Goal: Task Accomplishment & Management: Manage account settings

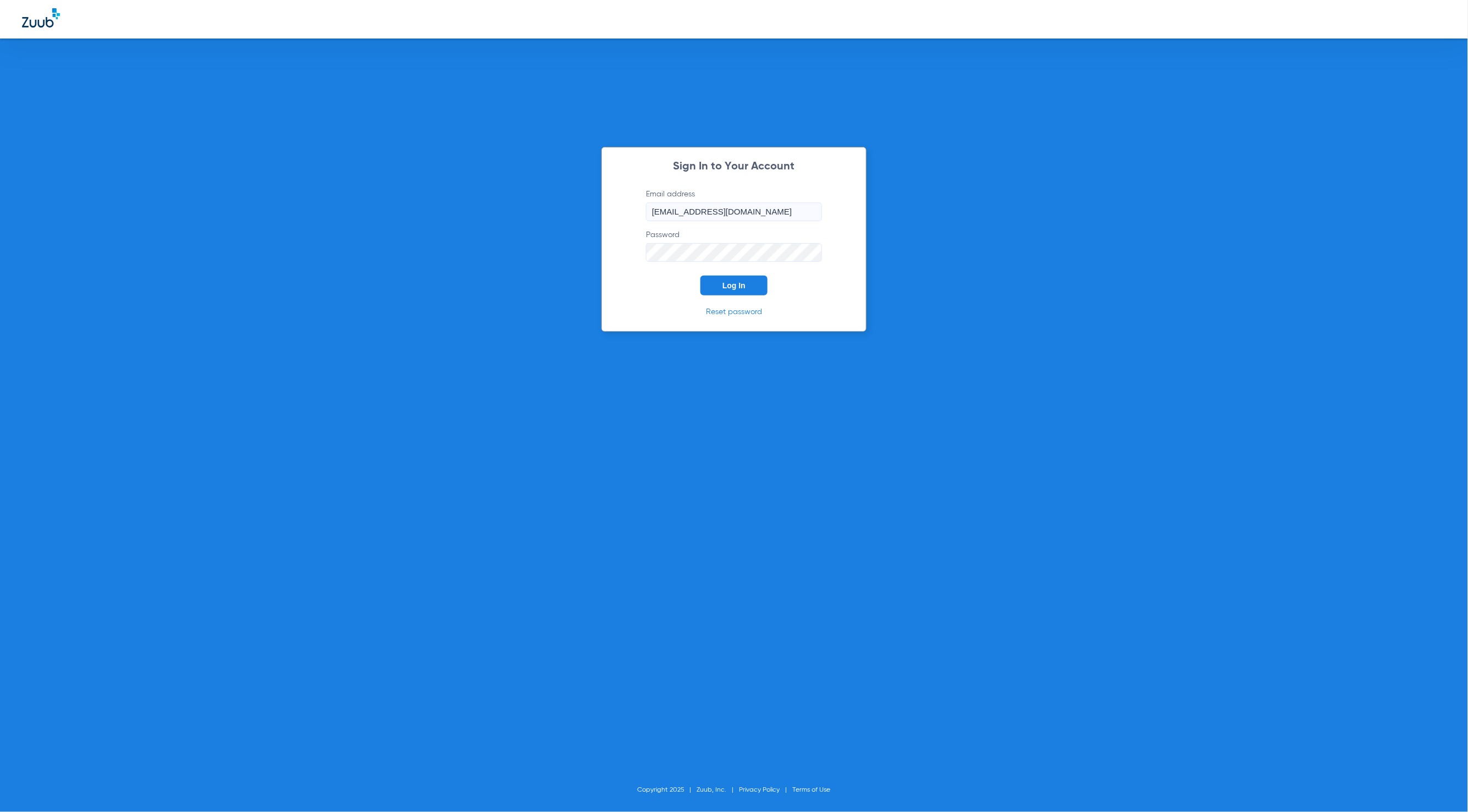
click at [731, 283] on span "Log In" at bounding box center [734, 285] width 23 height 9
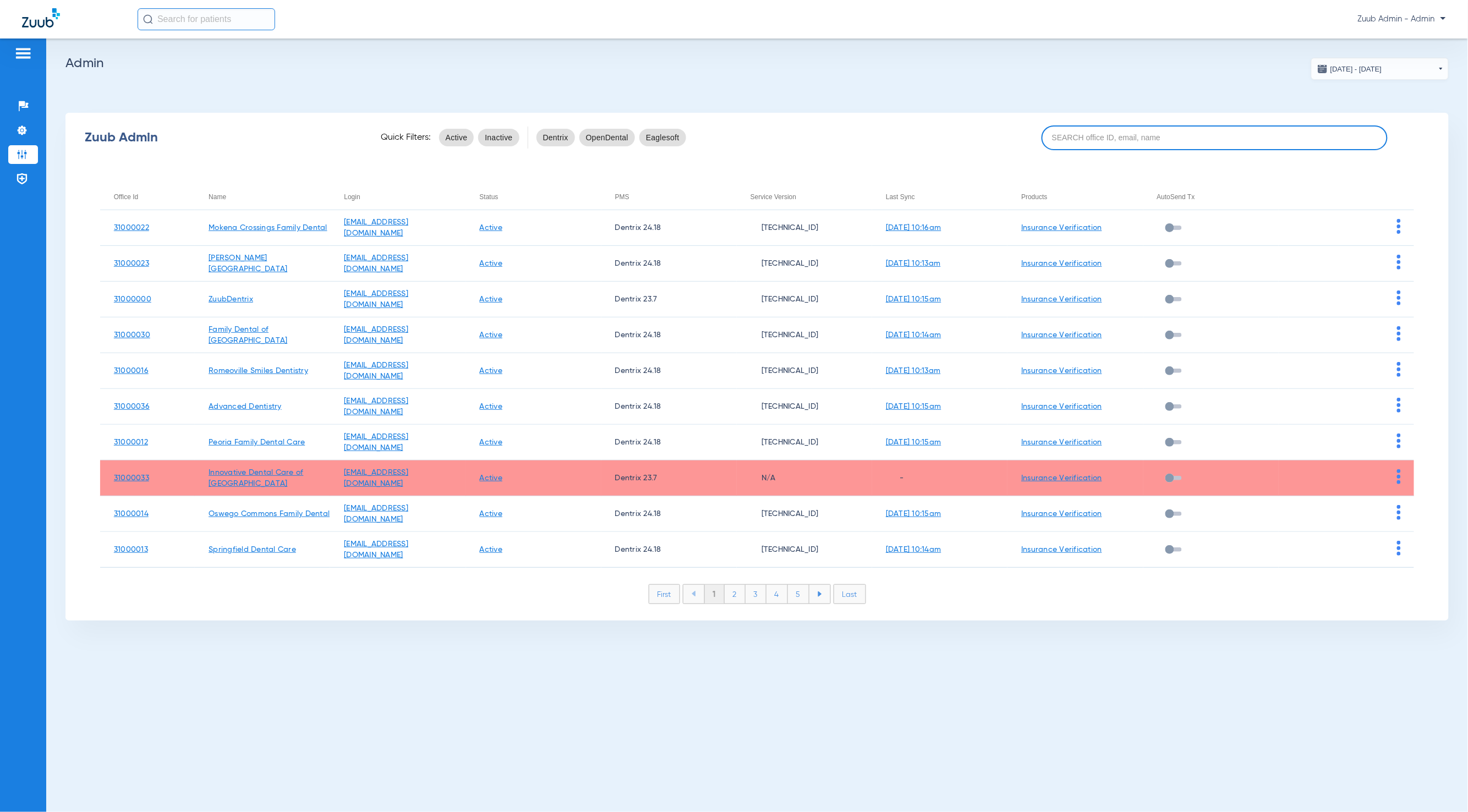
click at [1181, 137] on input at bounding box center [1214, 138] width 346 height 25
paste input "31000013"
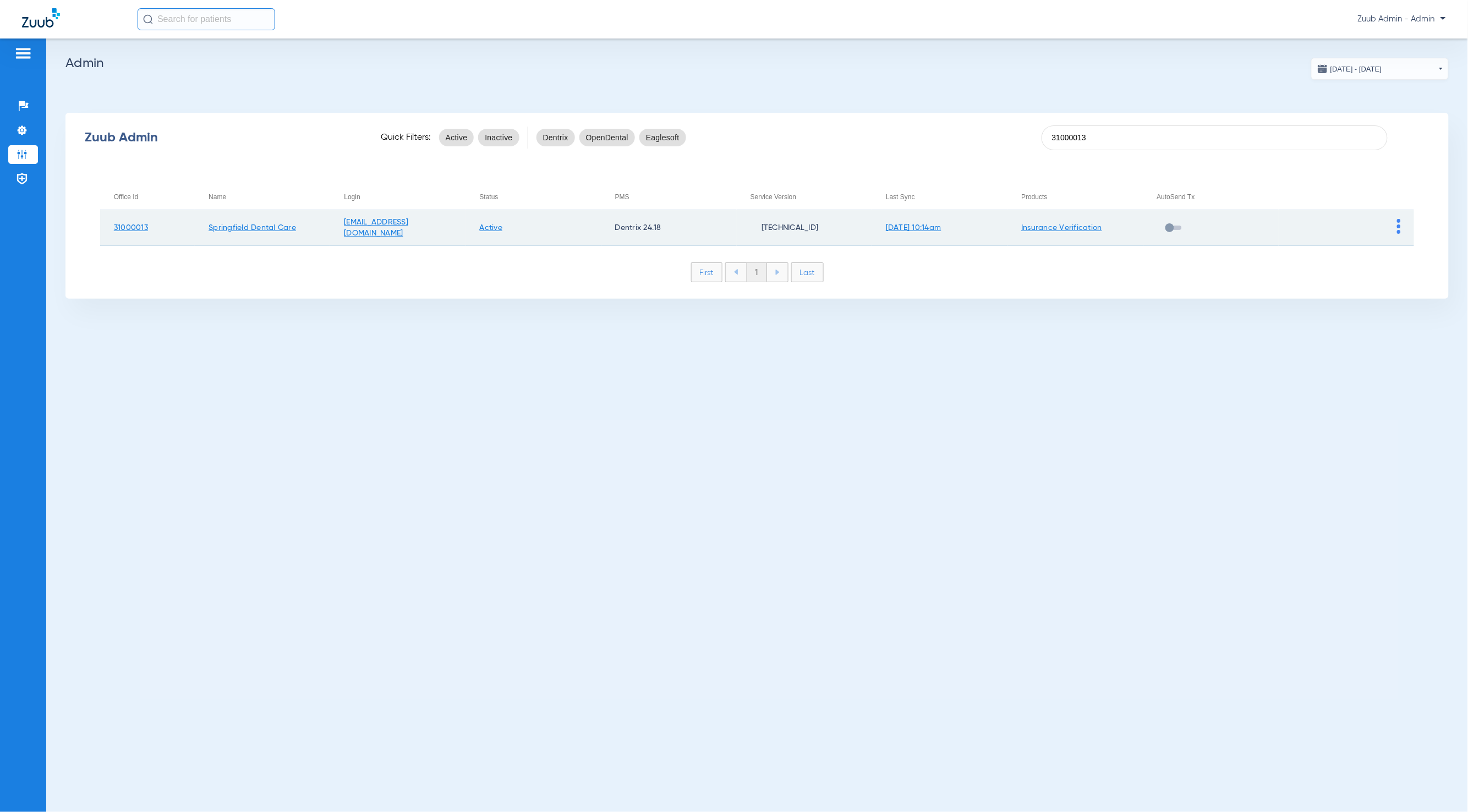
type input "31000013"
click at [1399, 227] on img at bounding box center [1399, 226] width 4 height 15
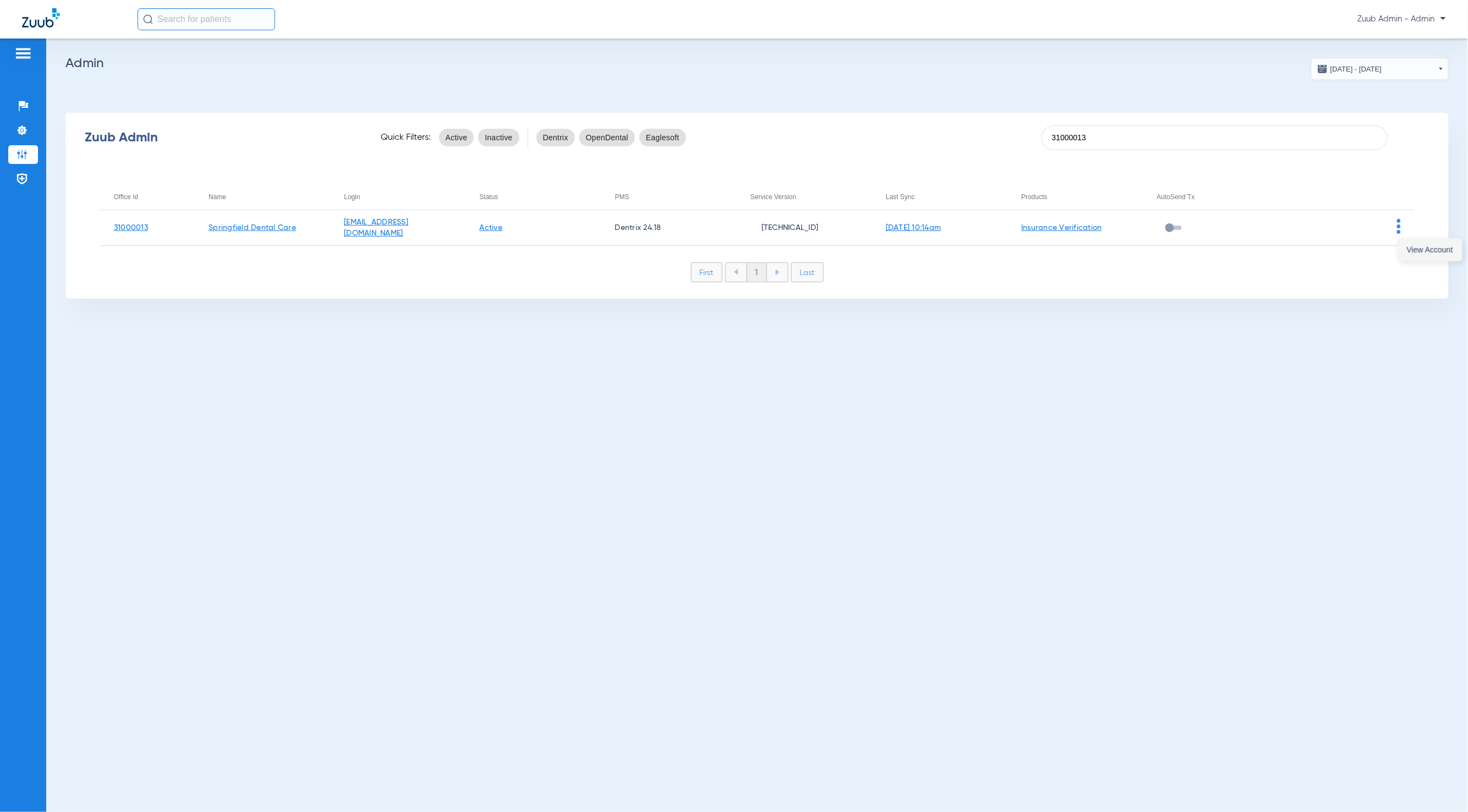
click at [1414, 251] on span "View Account" at bounding box center [1430, 250] width 46 height 7
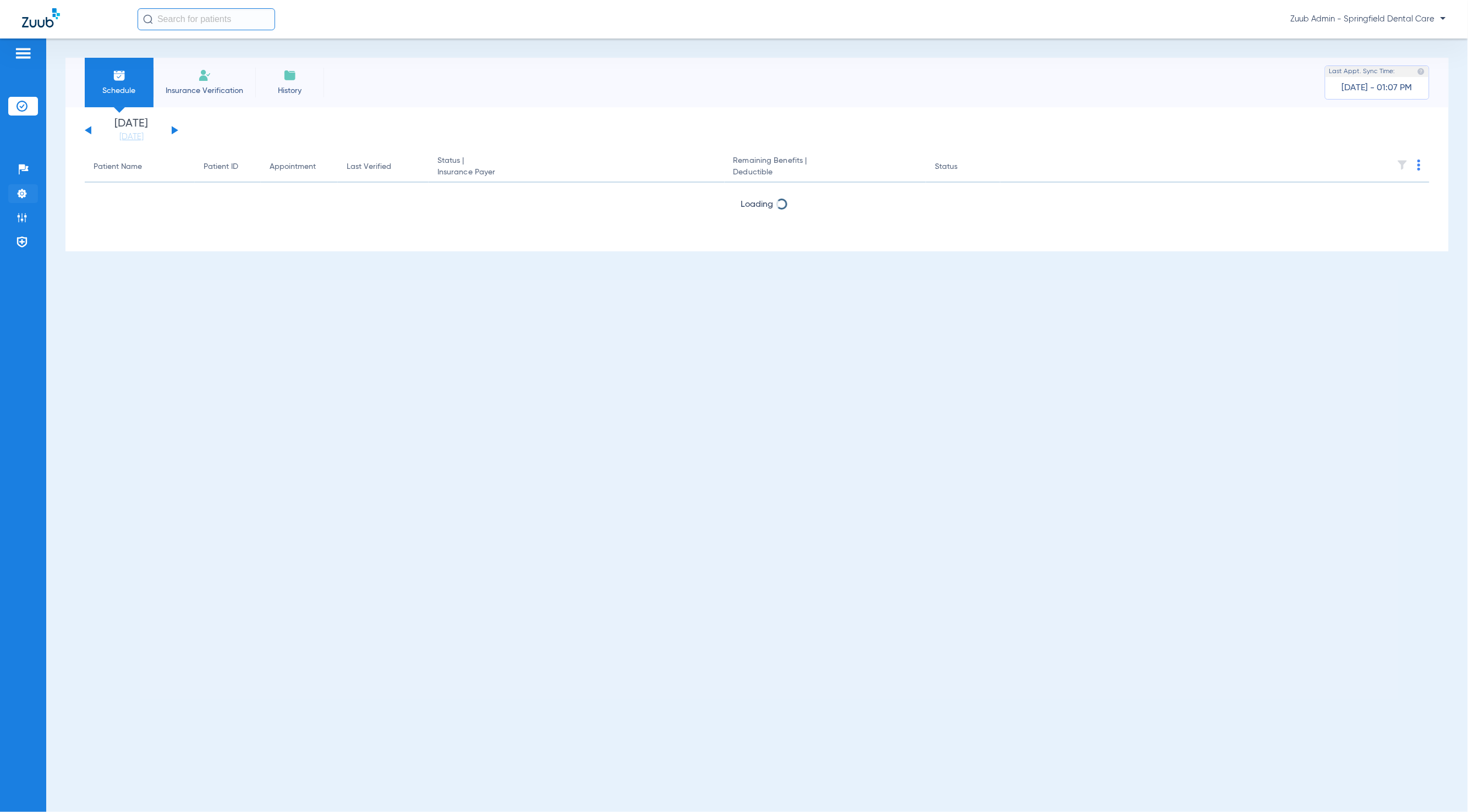
click at [17, 192] on img at bounding box center [22, 194] width 11 height 11
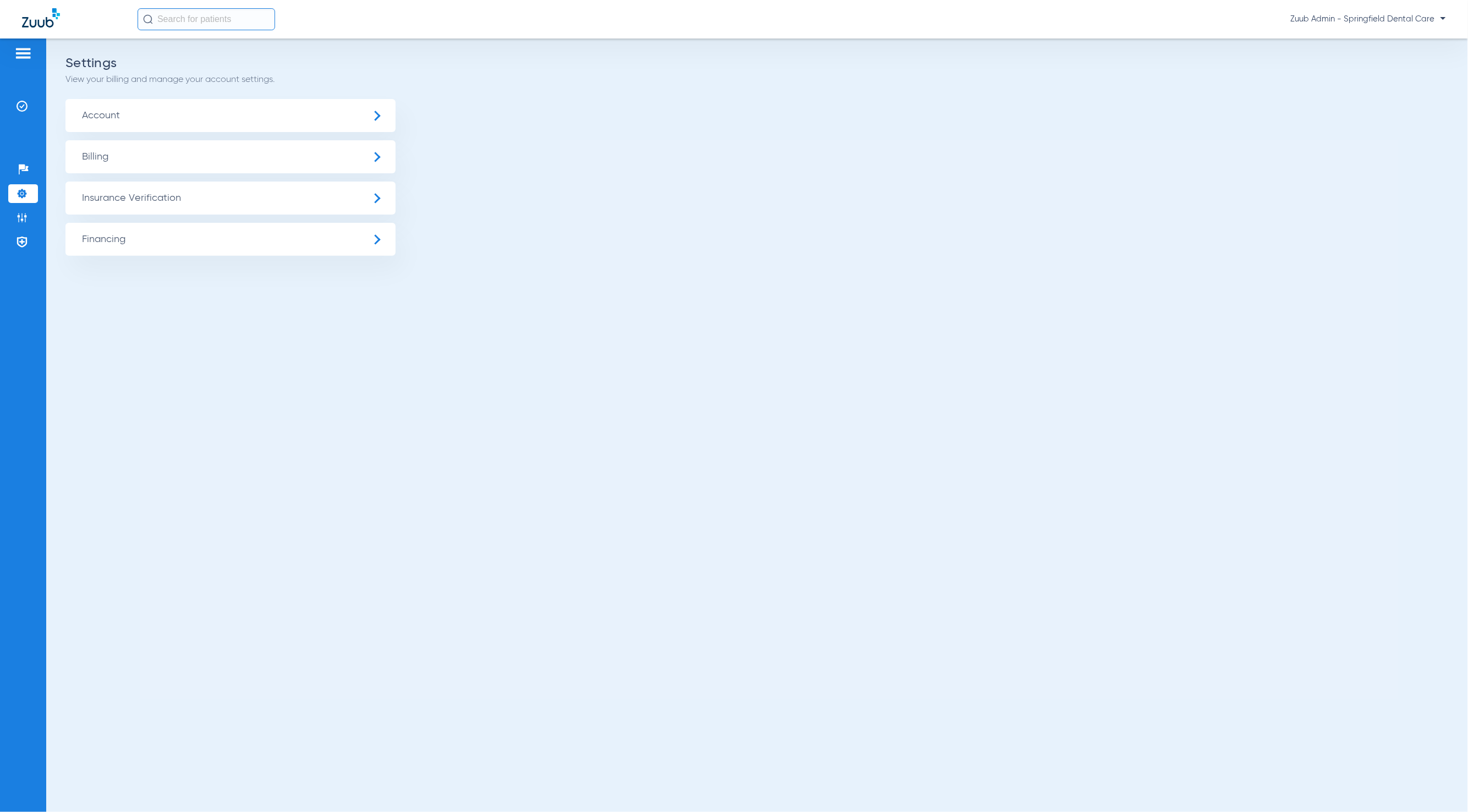
click at [169, 199] on span "Insurance Verification" at bounding box center [230, 198] width 330 height 33
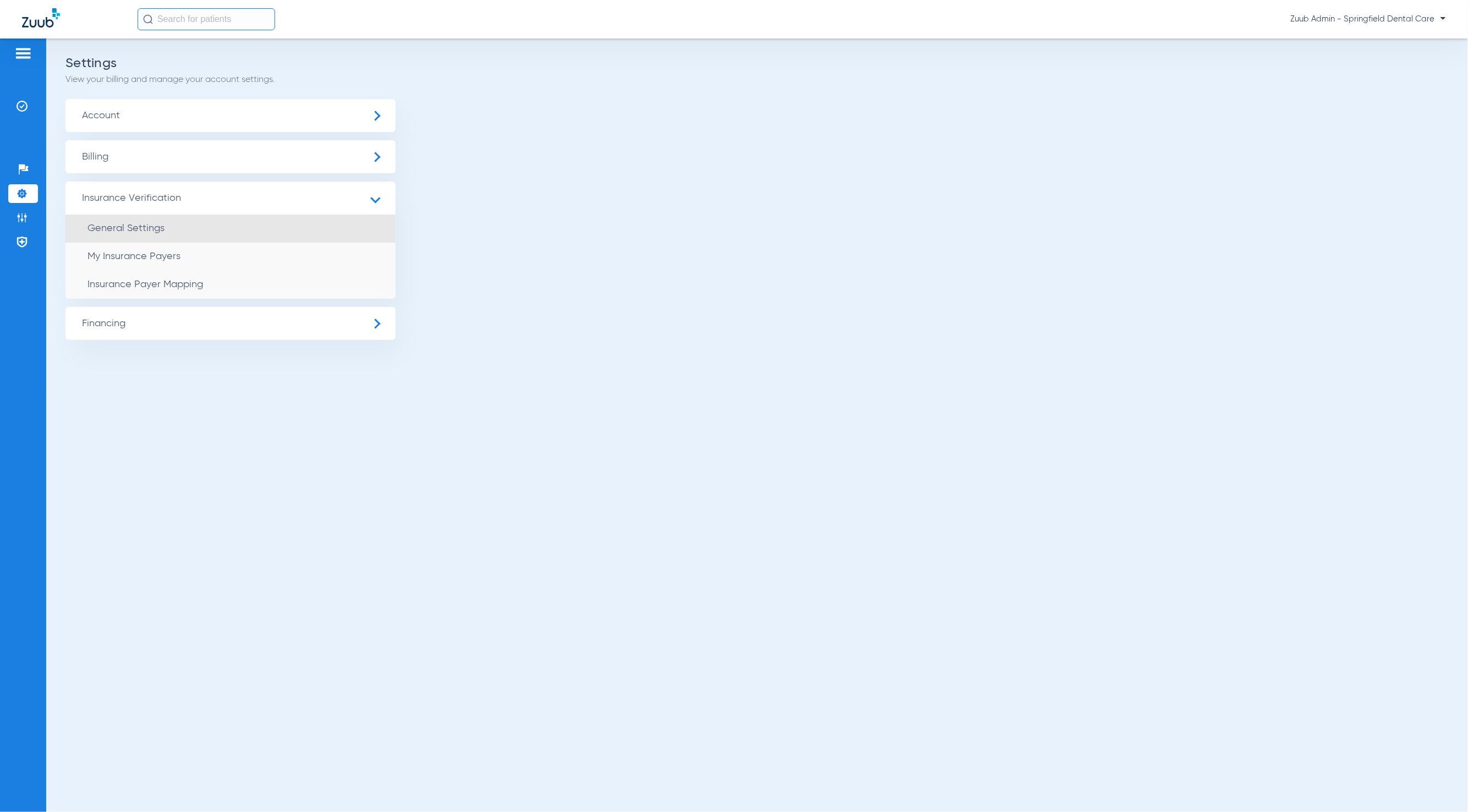
click at [201, 224] on li "General Settings" at bounding box center [230, 228] width 330 height 28
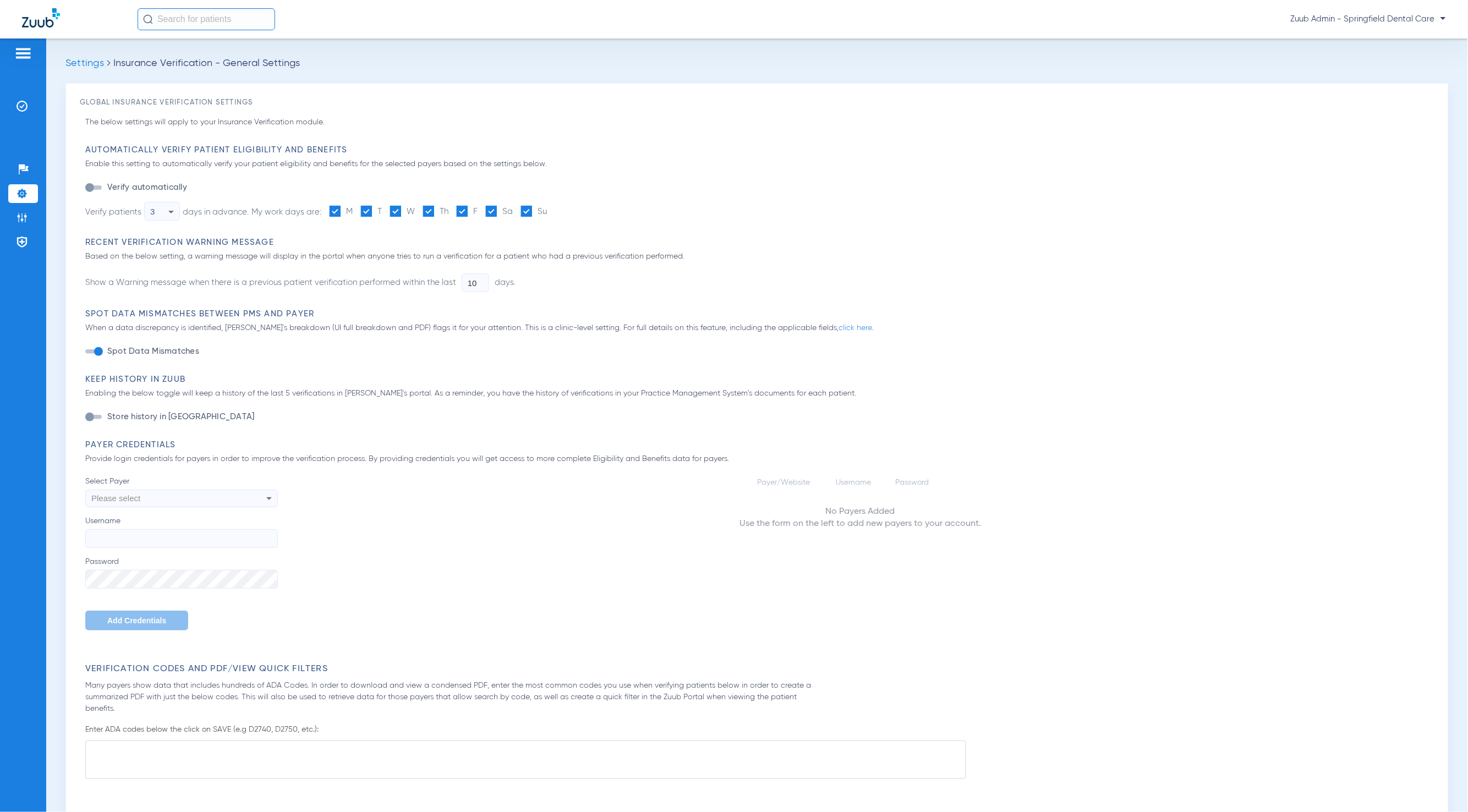
type input "1"
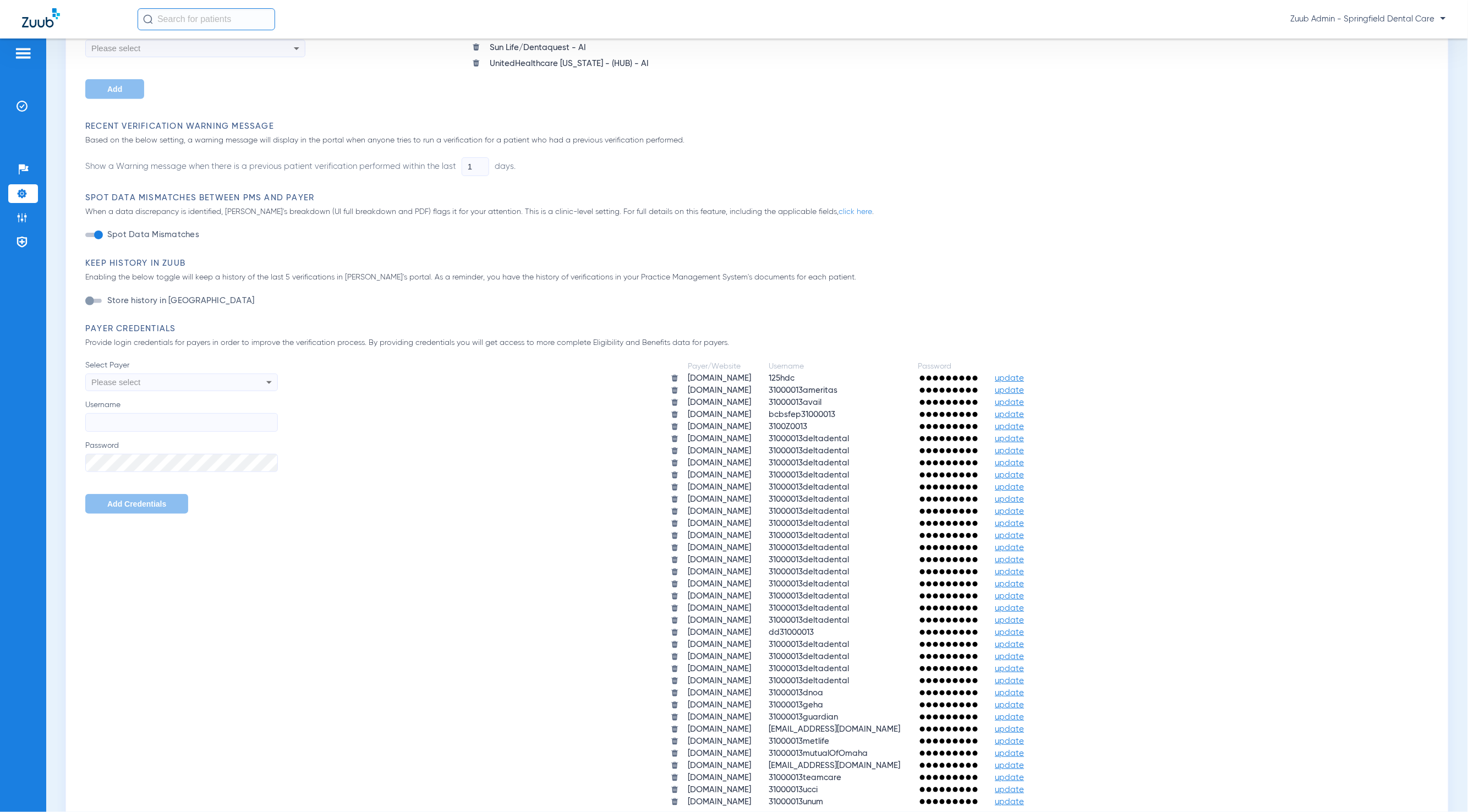
scroll to position [342, 0]
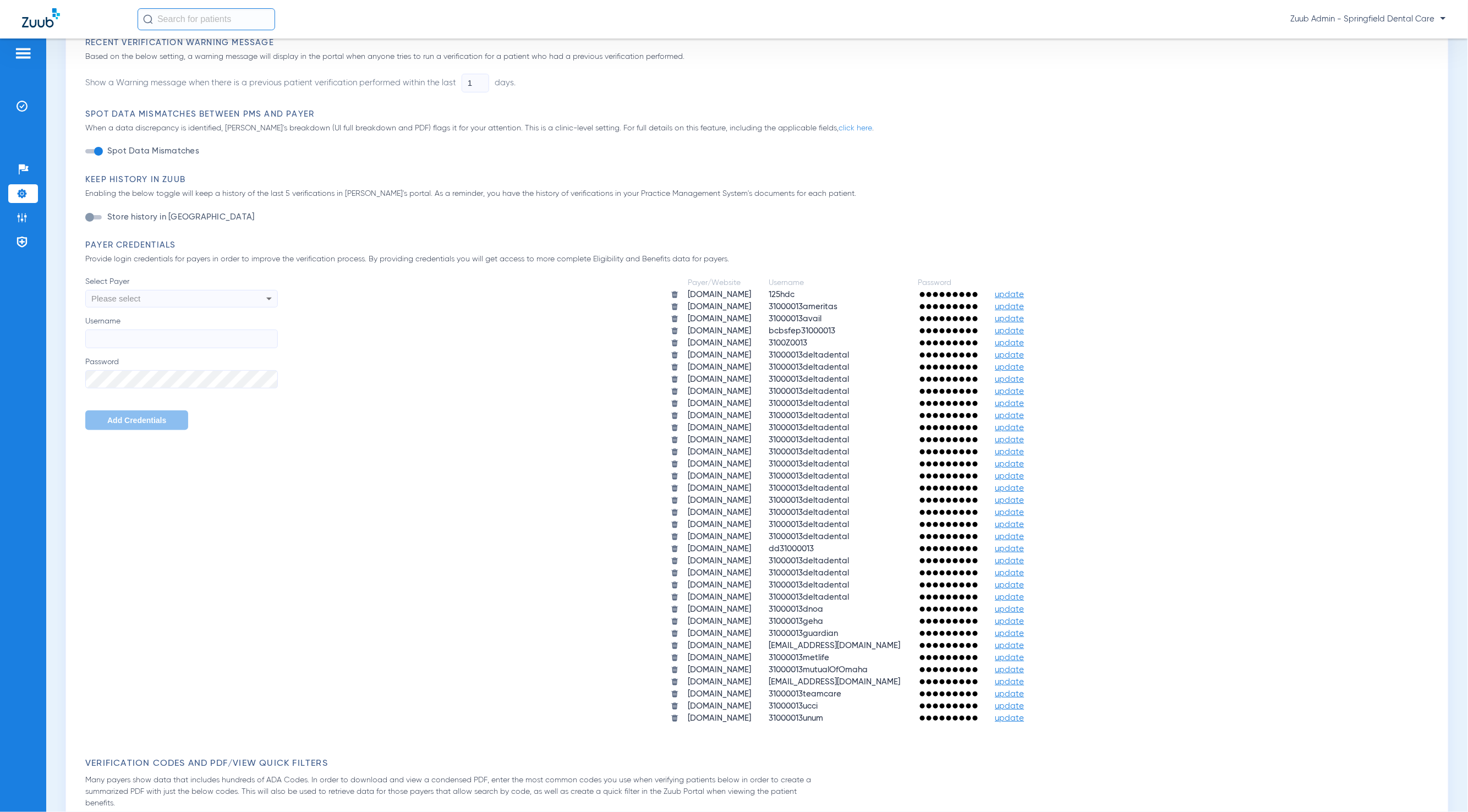
click at [1025, 665] on span "update" at bounding box center [1010, 669] width 29 height 8
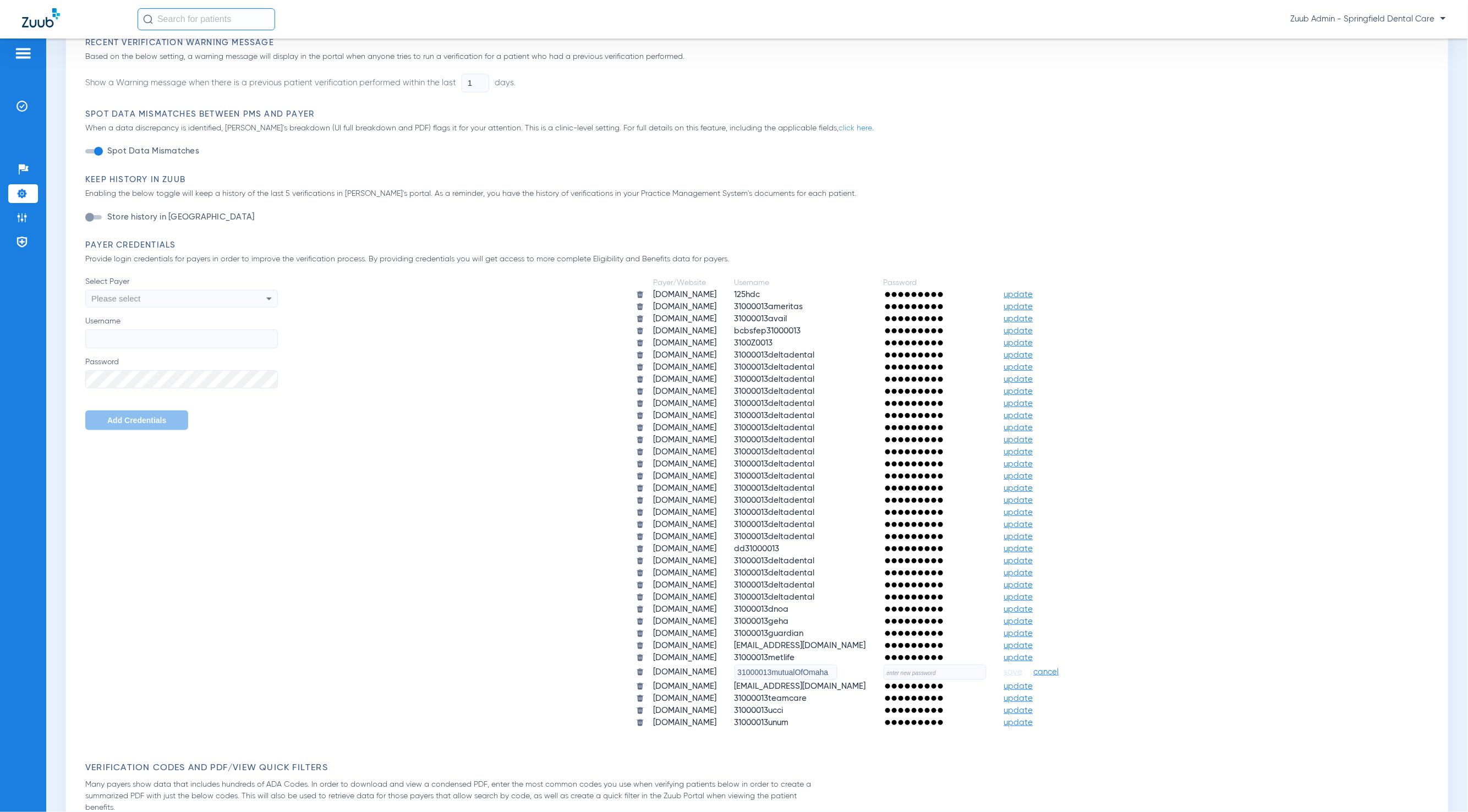
click at [981, 665] on input "text" at bounding box center [935, 672] width 103 height 16
paste input "HeartlandZuub2025!!"
type input "HeartlandZuub2025!!"
click at [1023, 667] on span "save" at bounding box center [1014, 672] width 19 height 10
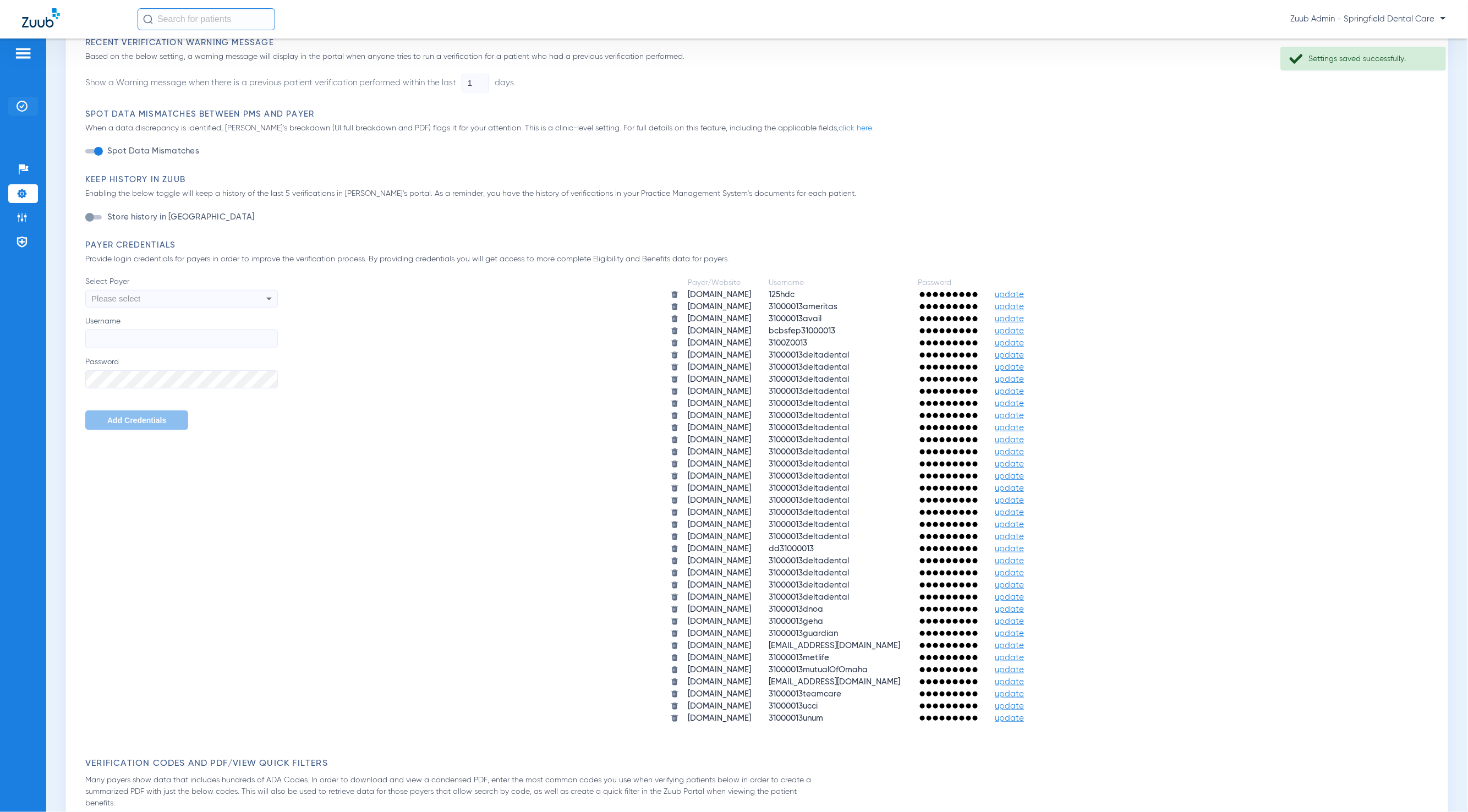
click at [27, 104] on li "Insurance Verification" at bounding box center [23, 106] width 30 height 19
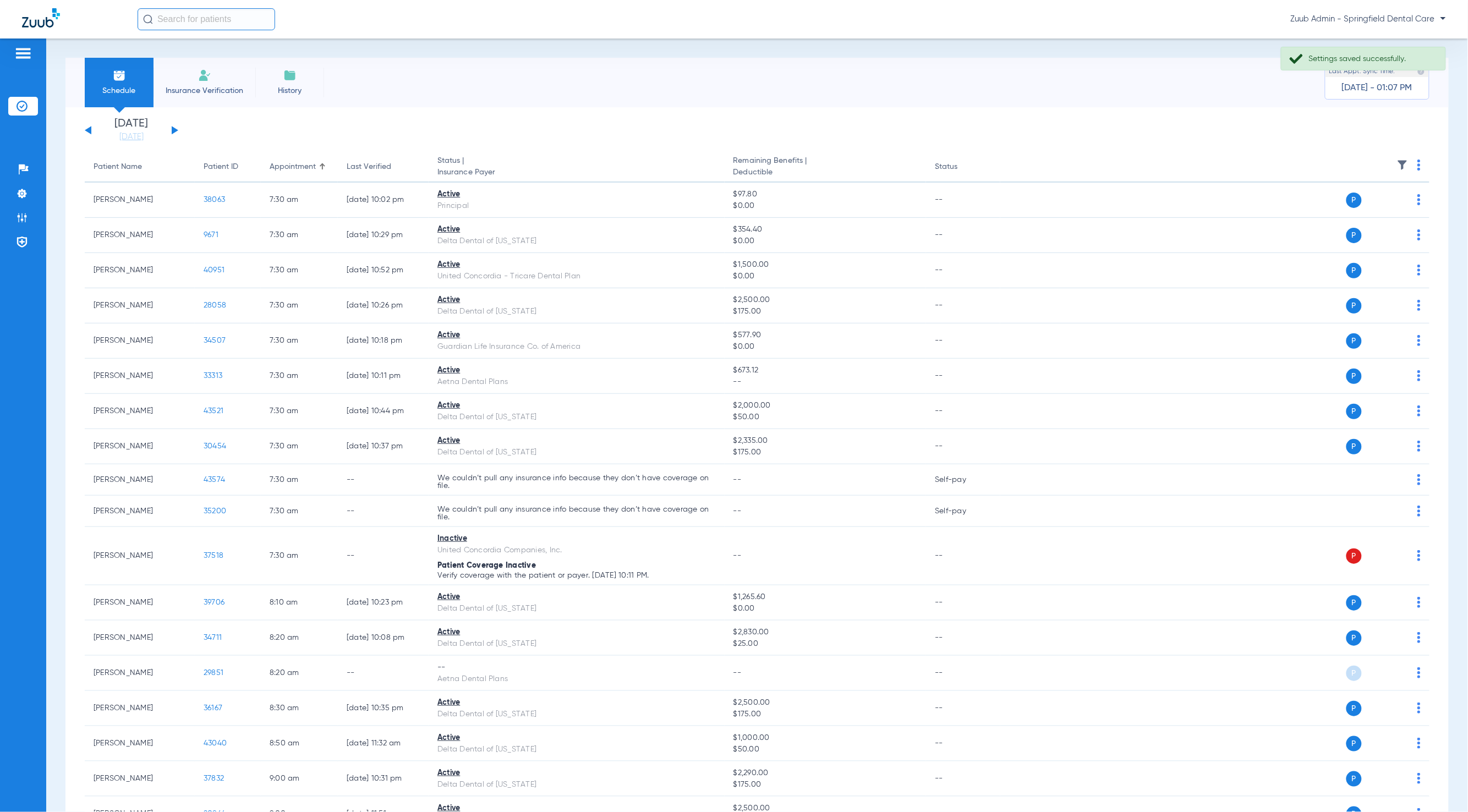
click at [1397, 161] on img at bounding box center [1403, 165] width 11 height 11
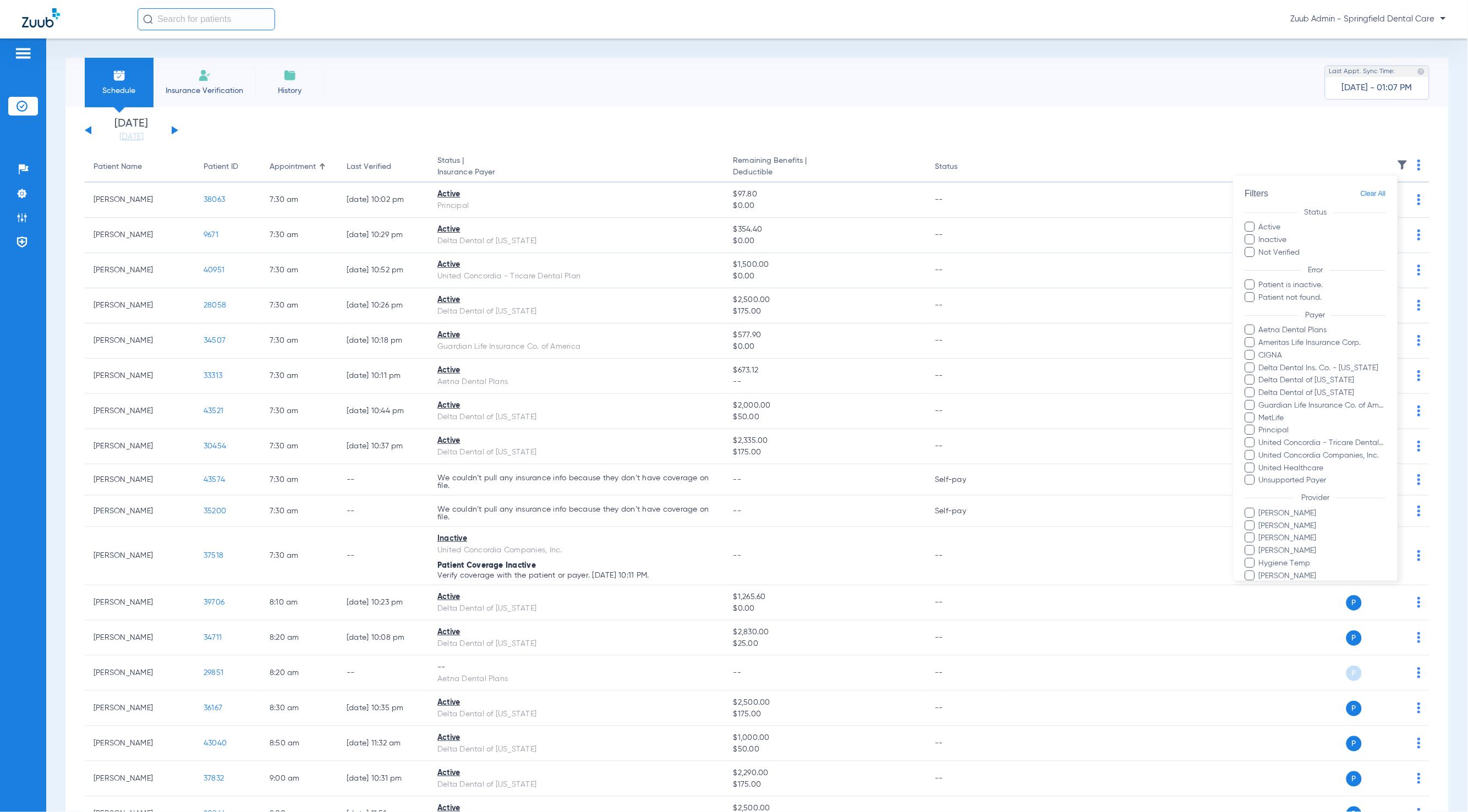
click at [173, 131] on div at bounding box center [734, 406] width 1468 height 812
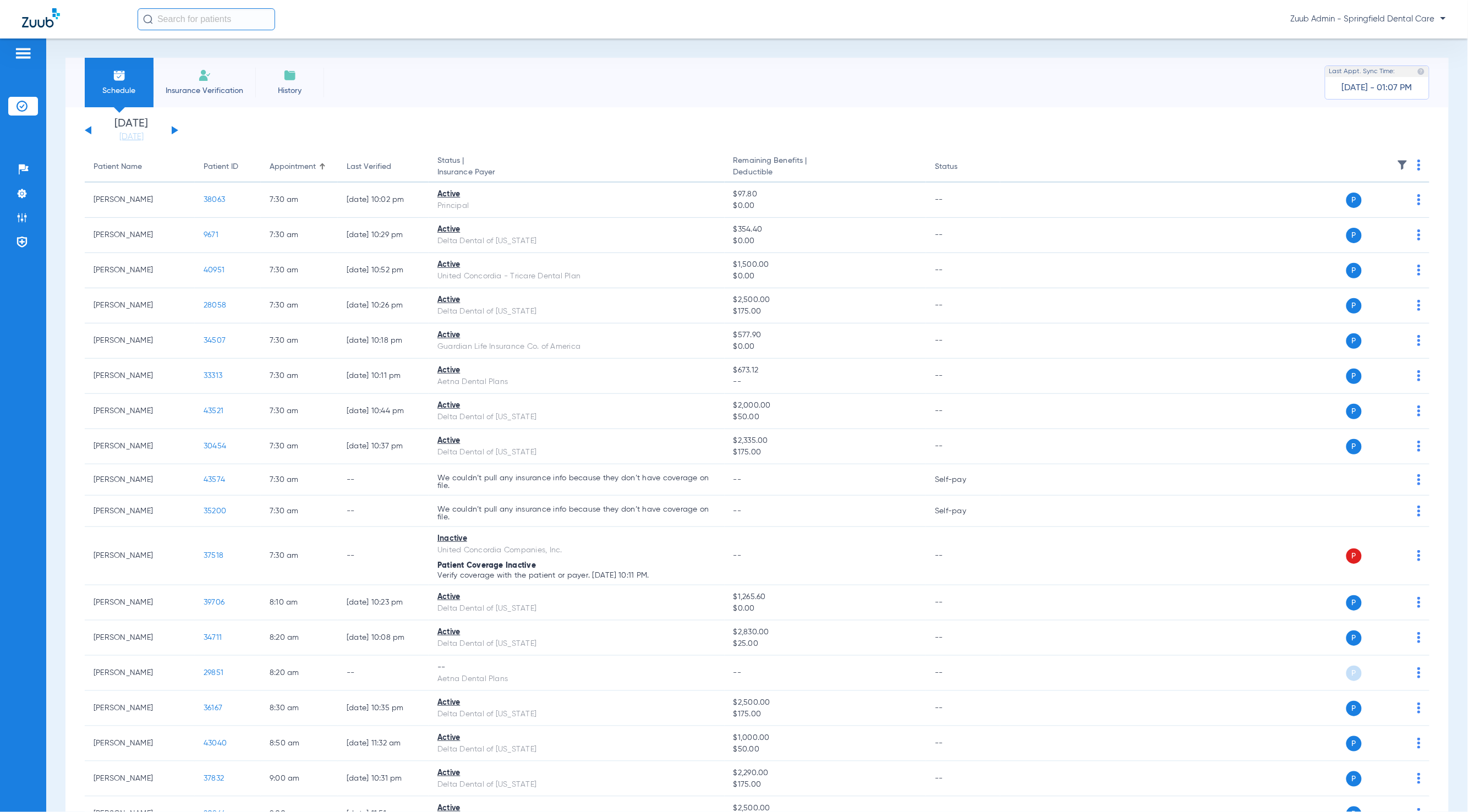
click at [175, 131] on button at bounding box center [175, 130] width 7 height 8
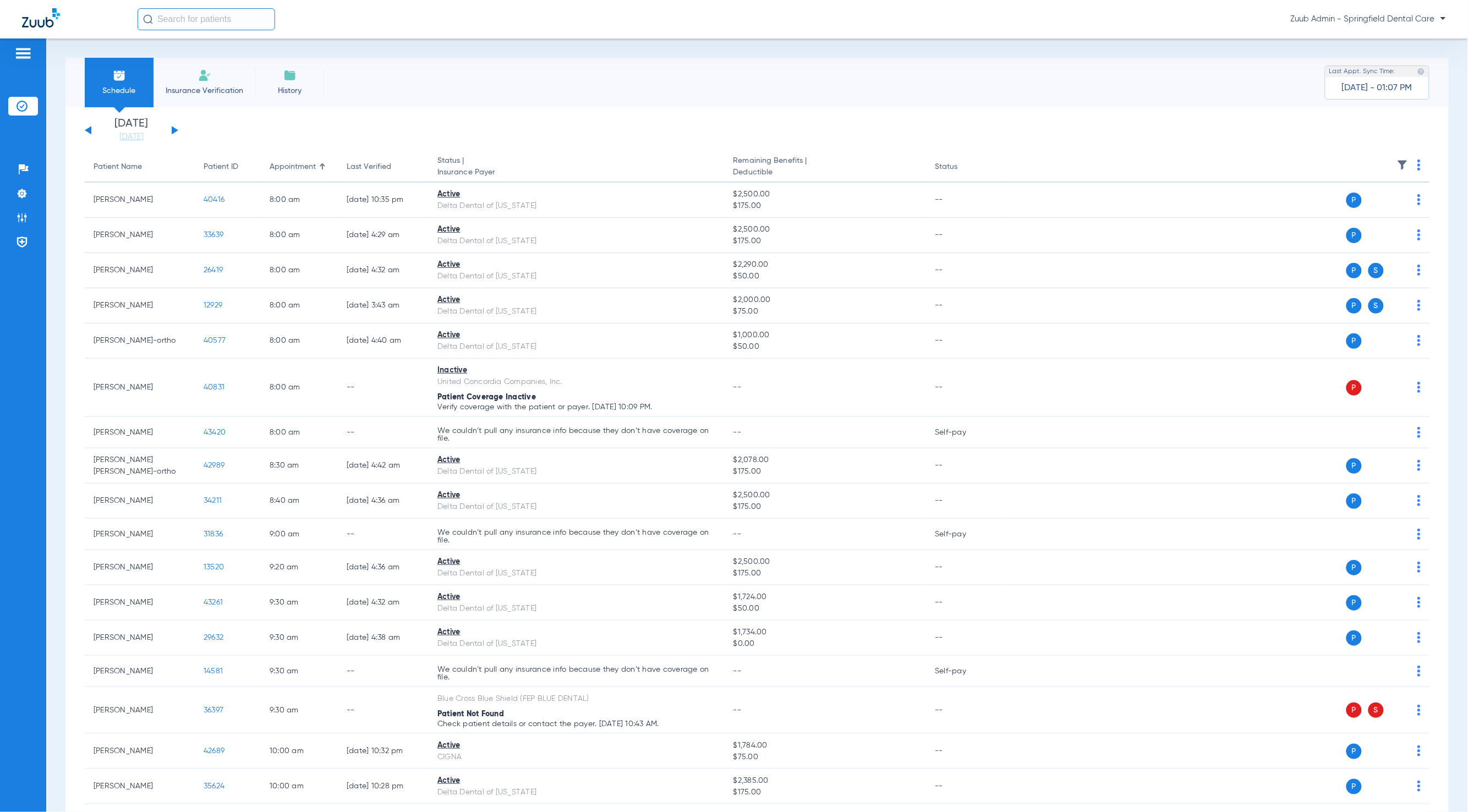
click at [1397, 168] on img at bounding box center [1403, 165] width 11 height 11
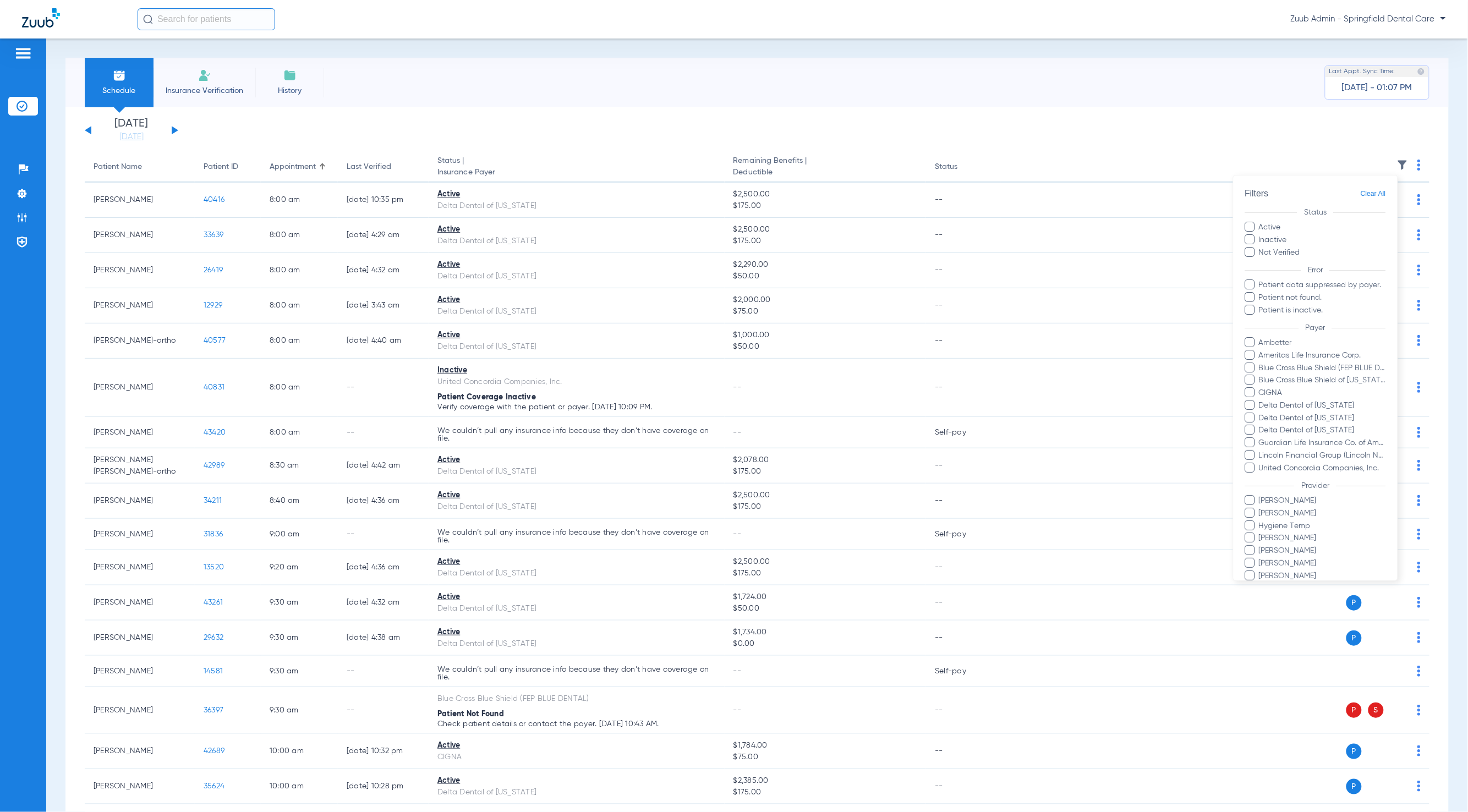
click at [1397, 168] on div at bounding box center [734, 406] width 1468 height 812
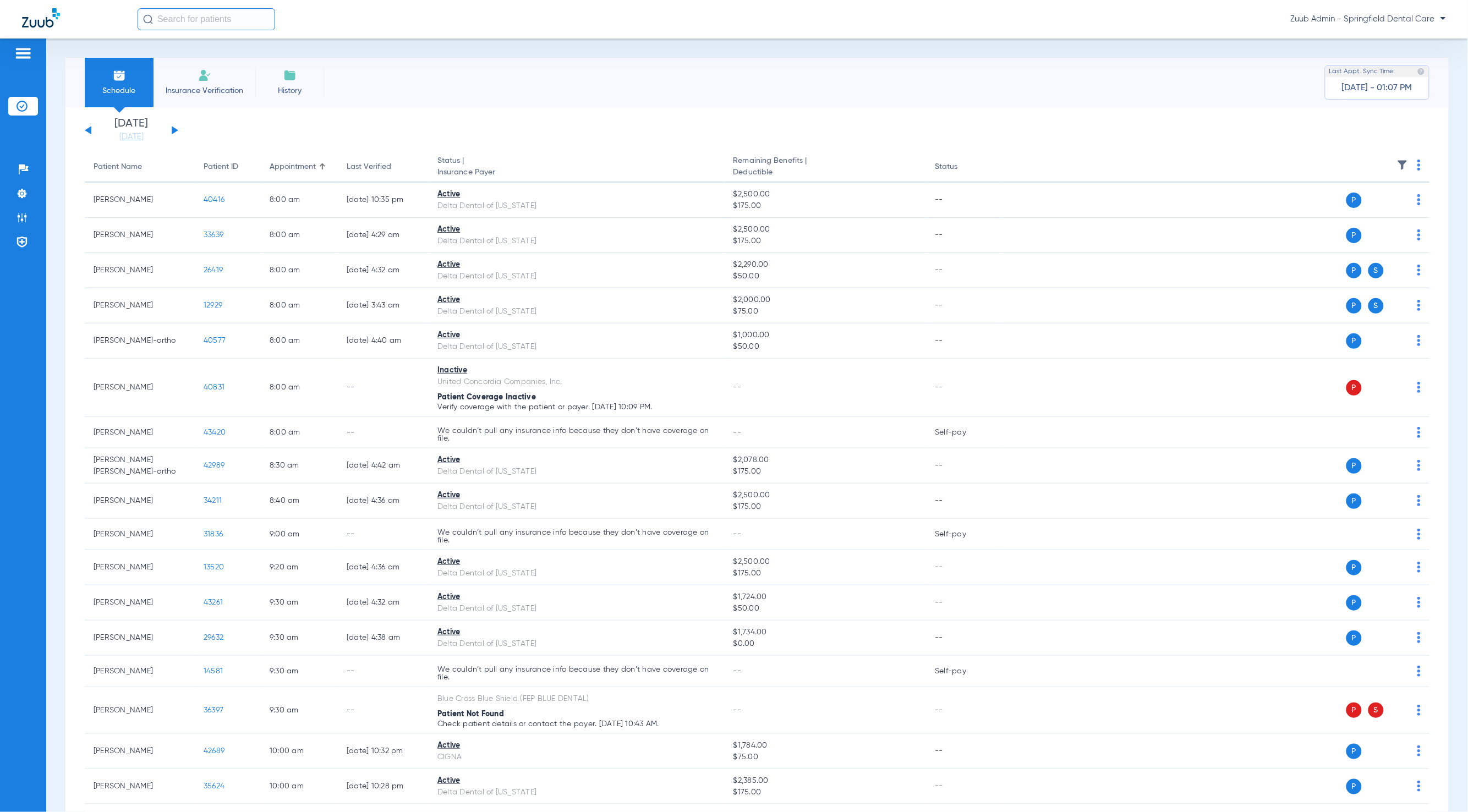
click at [174, 132] on button at bounding box center [175, 130] width 7 height 8
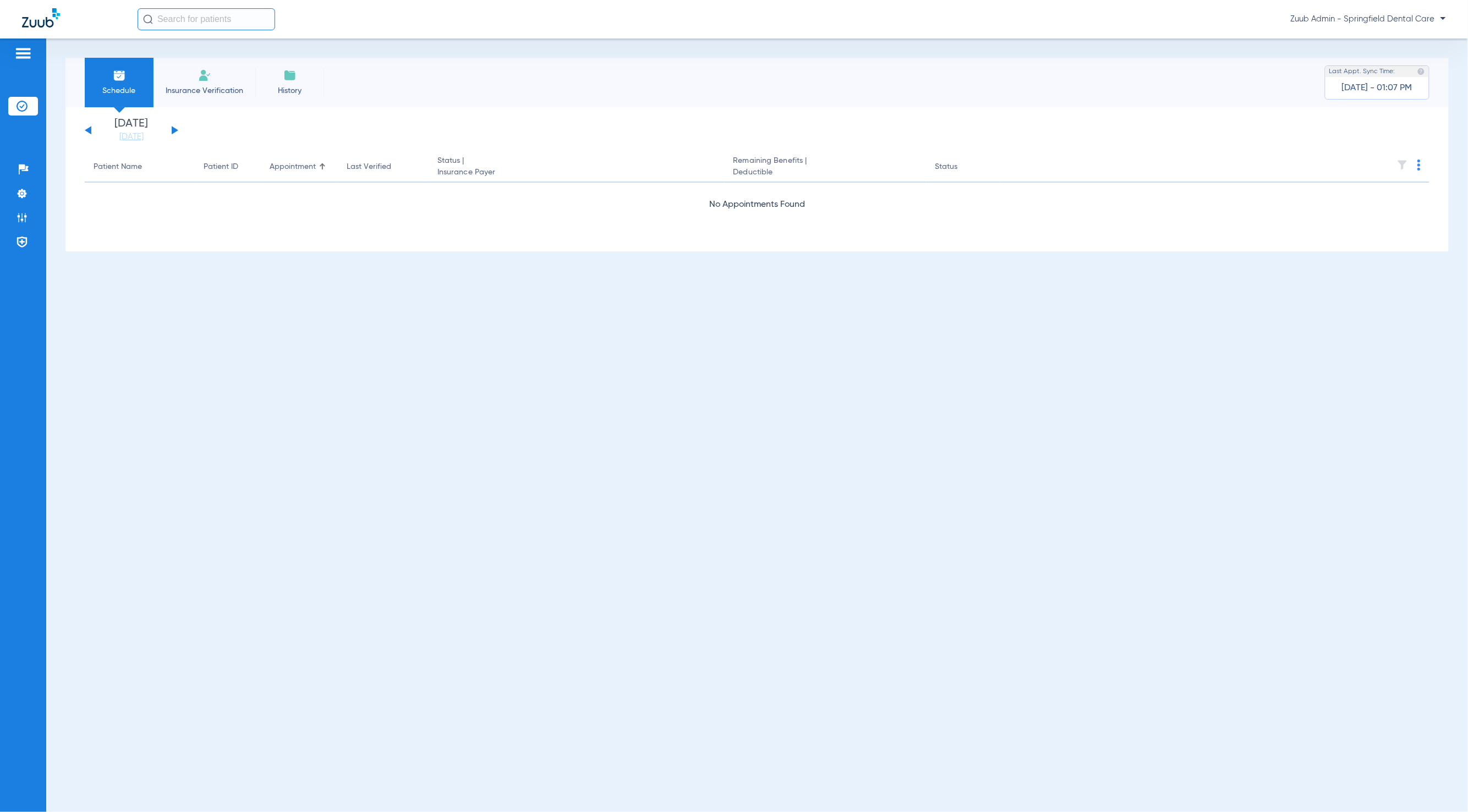
click at [174, 132] on button at bounding box center [175, 130] width 7 height 8
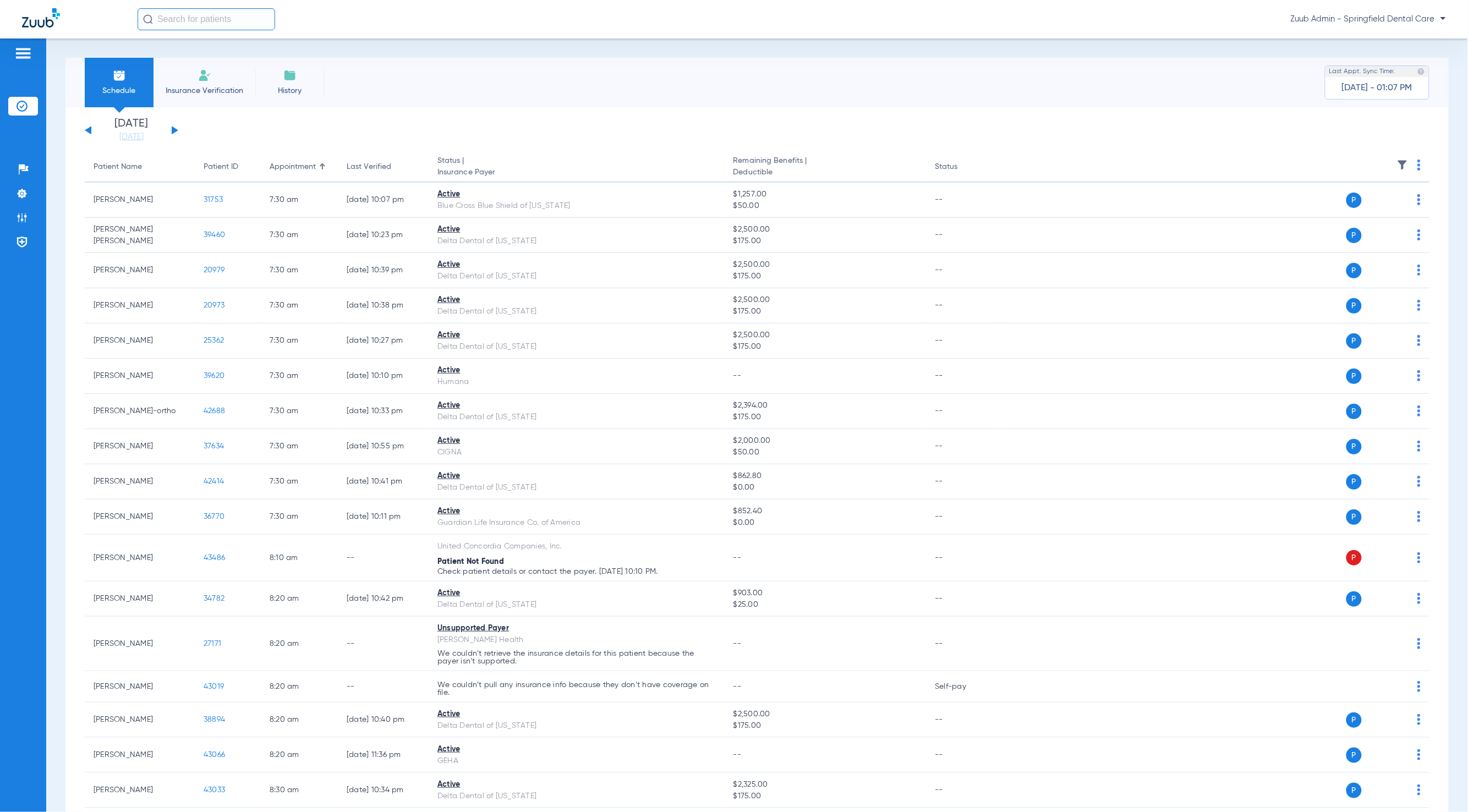
click at [1397, 166] on img at bounding box center [1403, 165] width 11 height 11
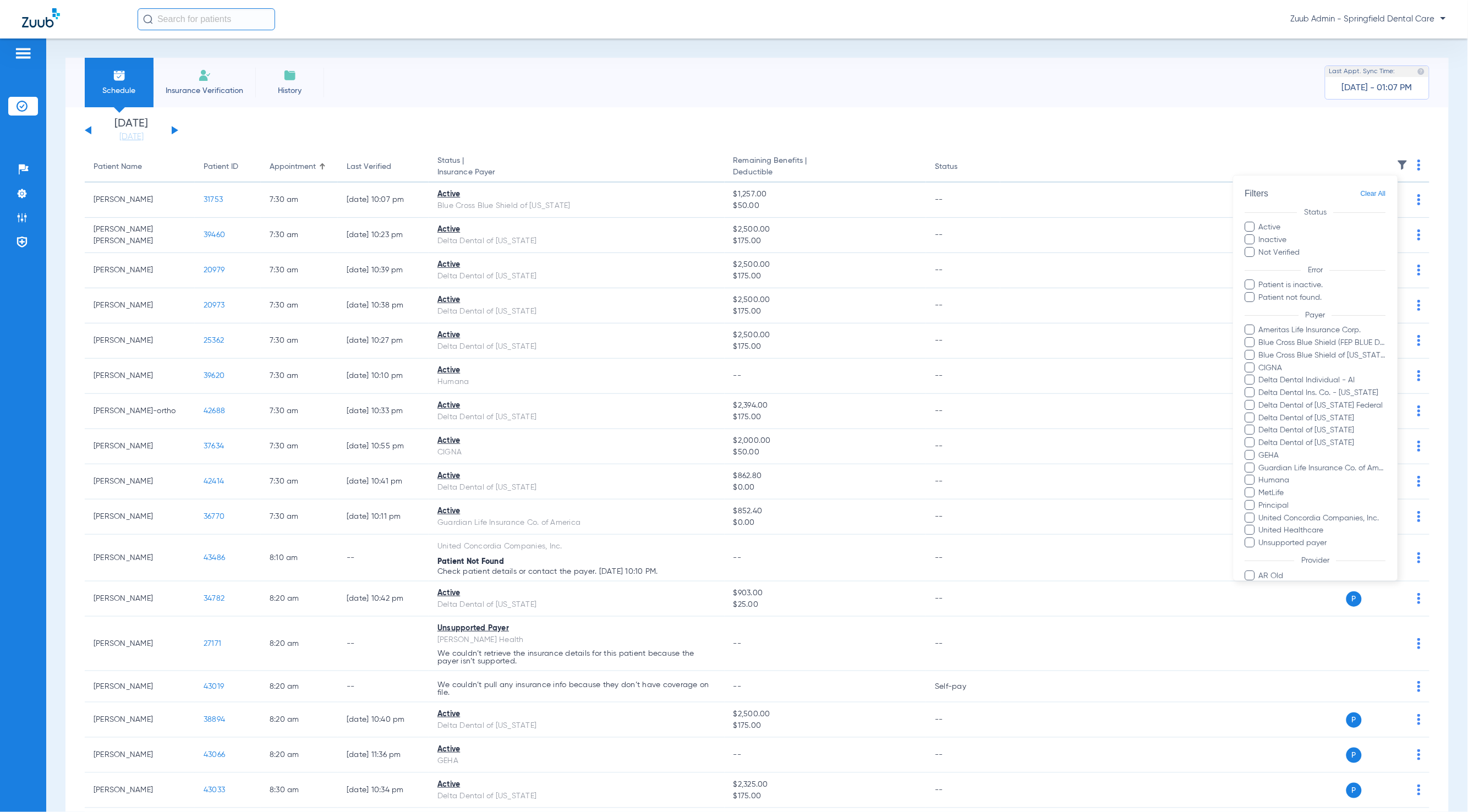
click at [1396, 166] on div at bounding box center [734, 406] width 1468 height 812
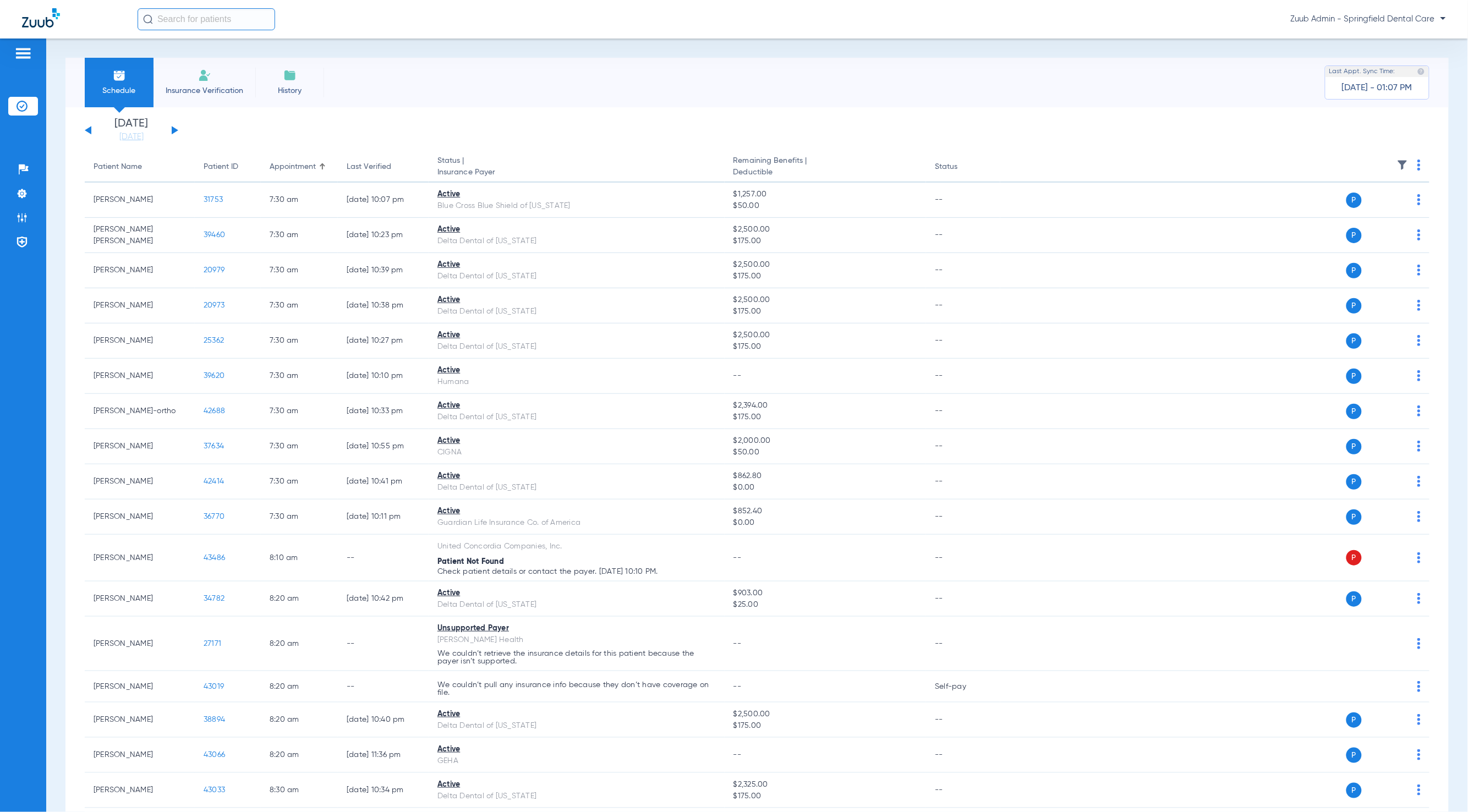
click at [177, 131] on div "[DATE] [DATE] [DATE] [DATE] [DATE] [DATE] [DATE] [DATE] [DATE] [DATE] [DATE] [D…" at bounding box center [131, 130] width 94 height 24
click at [177, 131] on button at bounding box center [175, 130] width 7 height 8
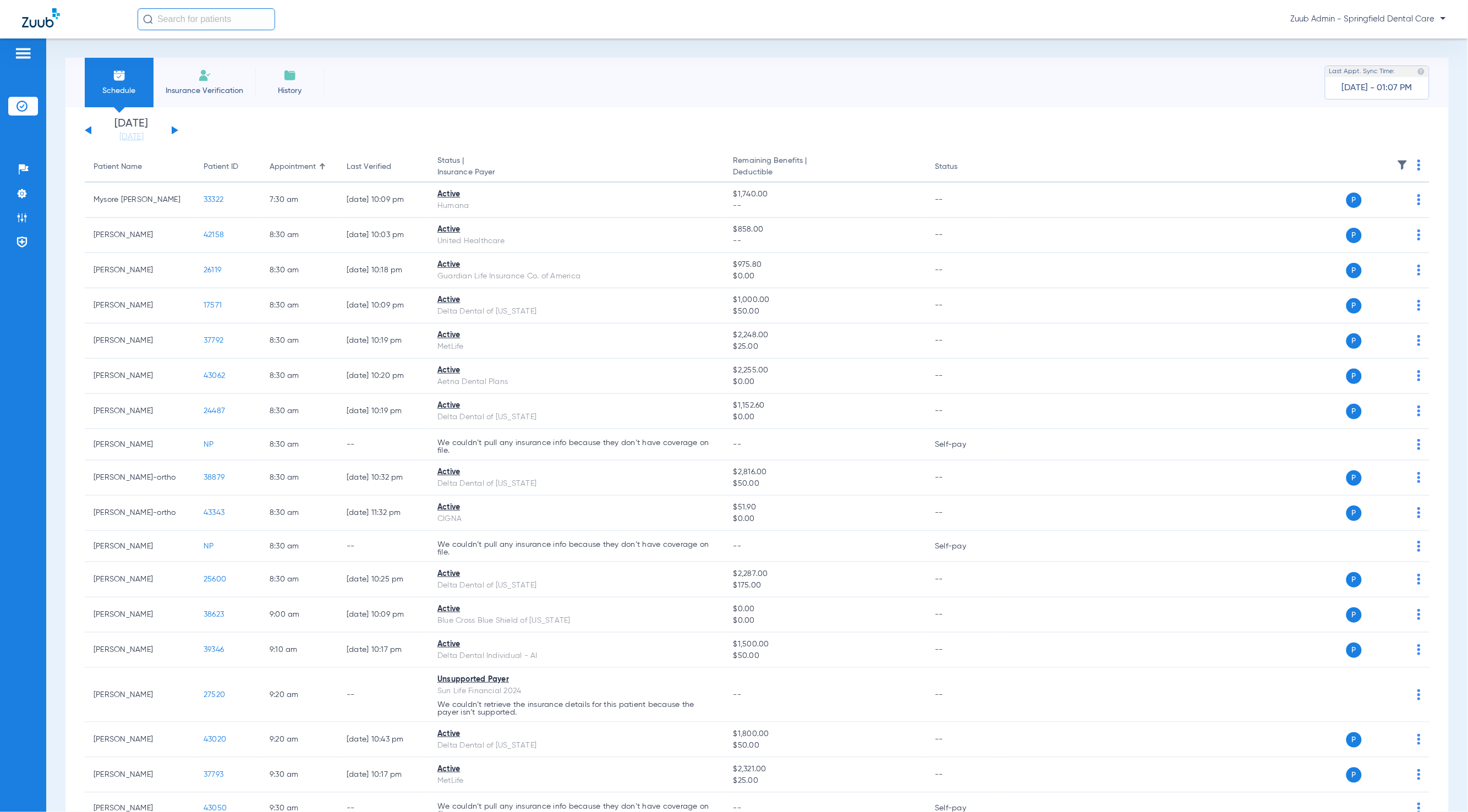
click at [1403, 165] on th at bounding box center [1215, 167] width 429 height 31
click at [1397, 165] on img at bounding box center [1403, 165] width 11 height 11
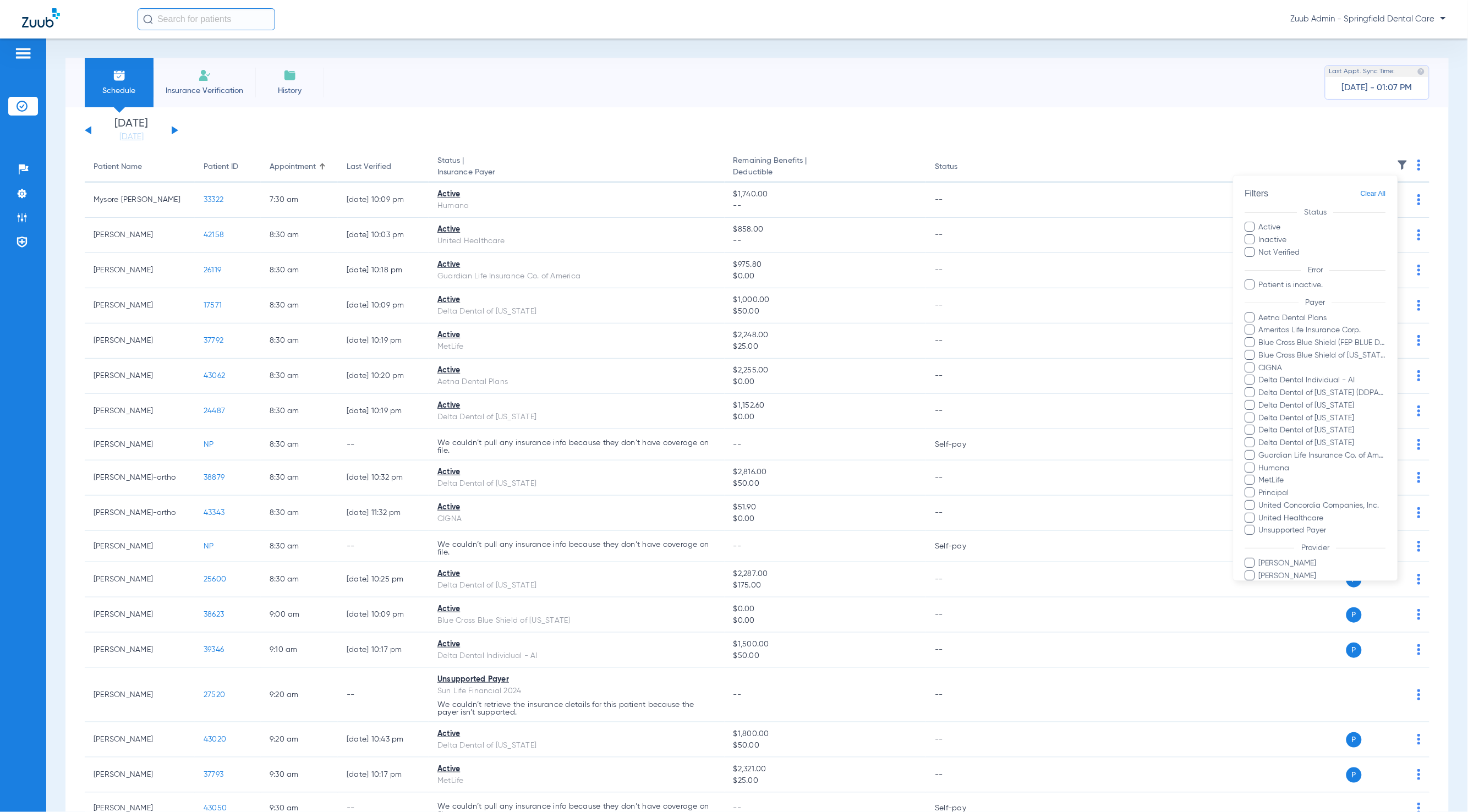
click at [1393, 165] on div at bounding box center [734, 406] width 1468 height 812
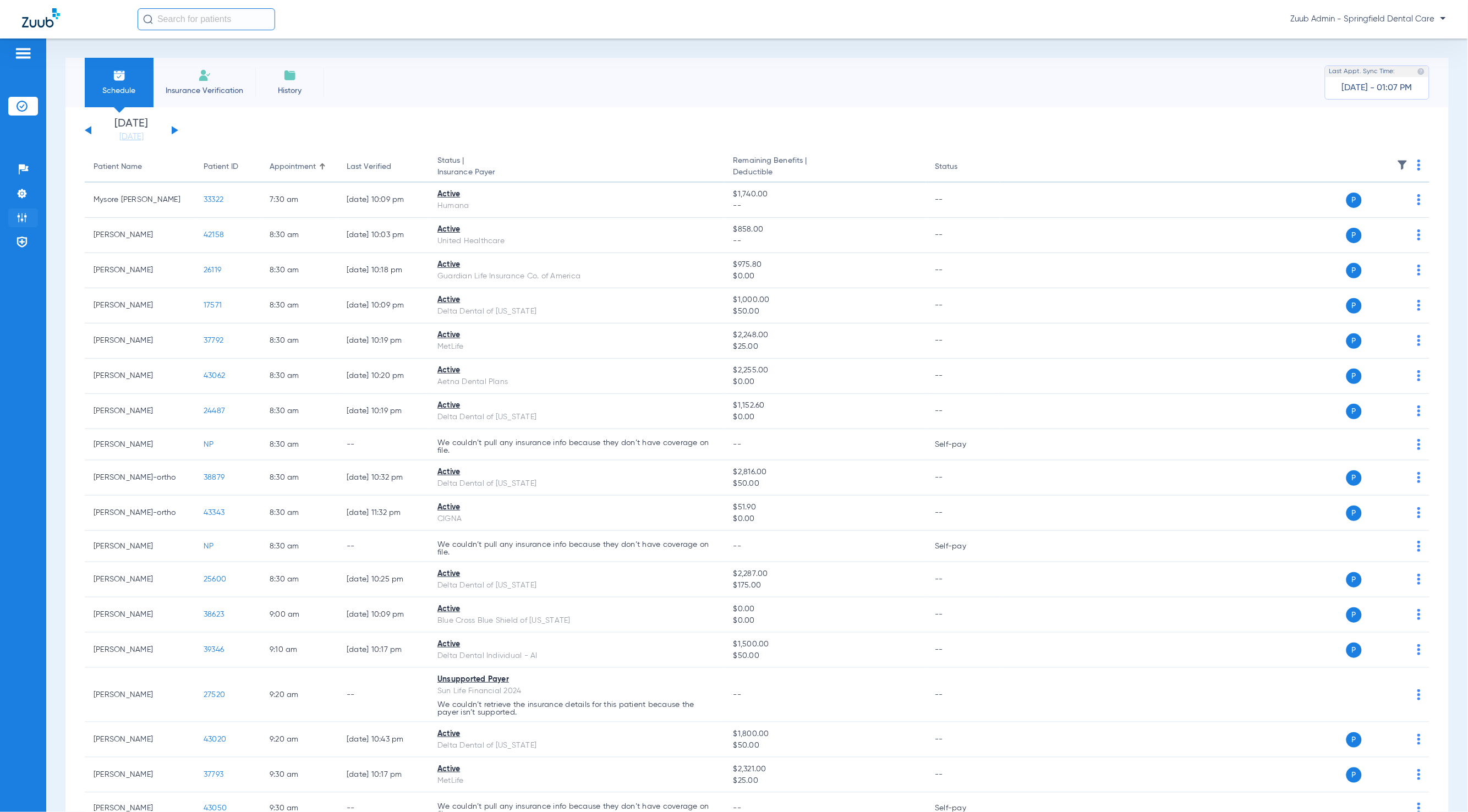
click at [24, 218] on img at bounding box center [22, 218] width 11 height 11
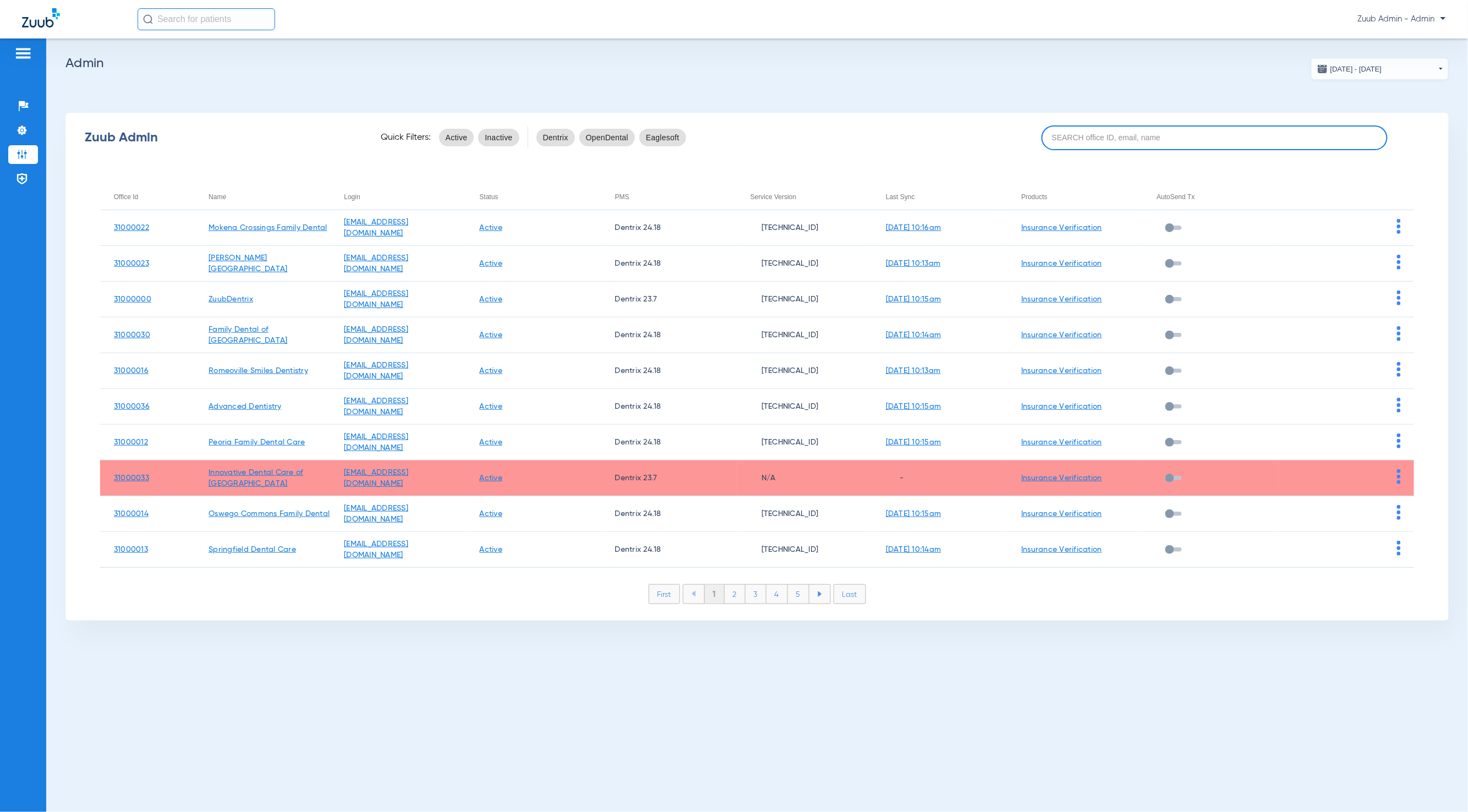
click at [1128, 142] on input at bounding box center [1214, 138] width 346 height 25
paste input "[EMAIL_ADDRESS][DOMAIN_NAME]"
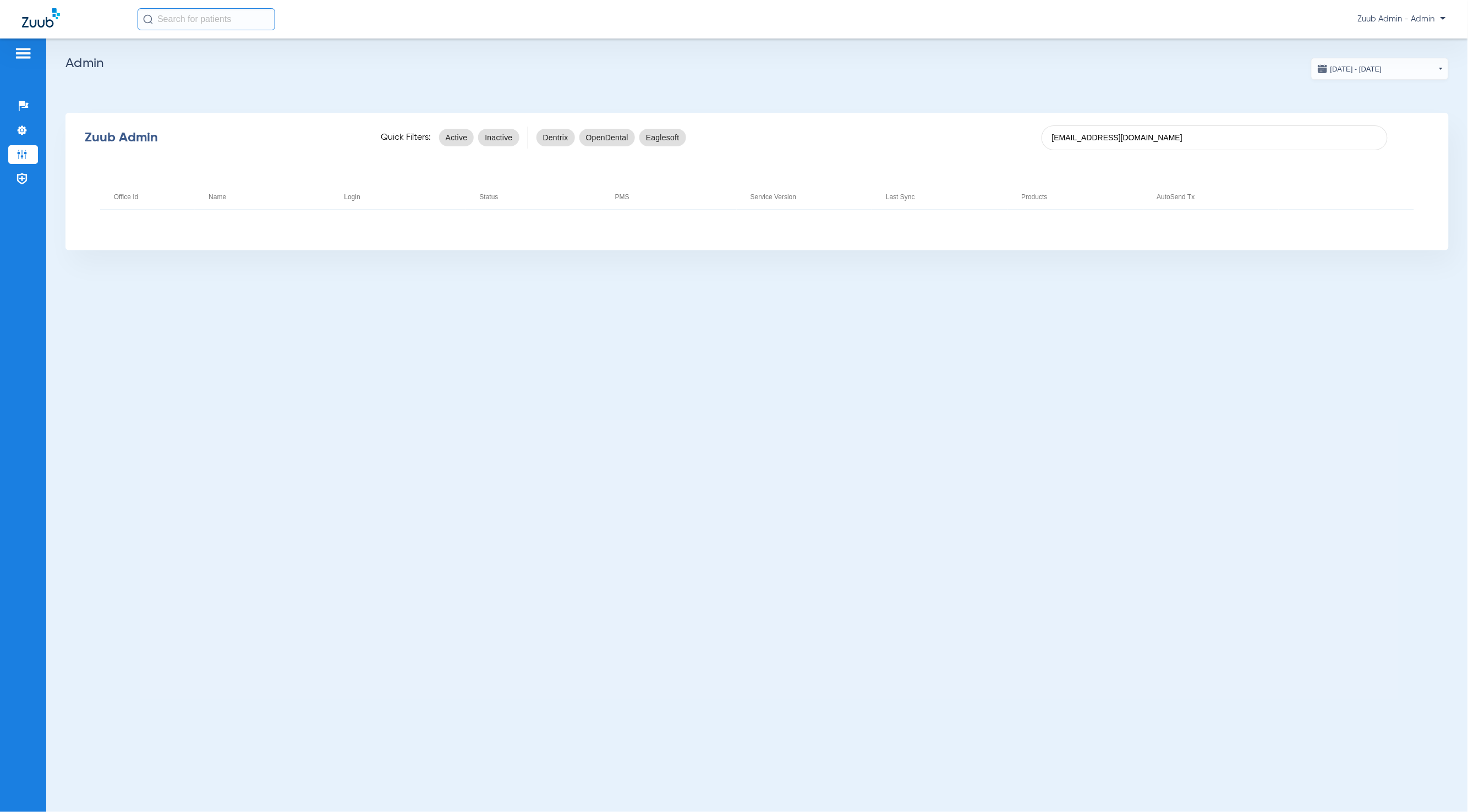
drag, startPoint x: 1087, startPoint y: 137, endPoint x: 1316, endPoint y: 152, distance: 229.5
click at [1312, 153] on div "Zuub Admin Quick Filters: Active Inactive Dentrix OpenDental Eaglesoft [EMAIL_A…" at bounding box center [757, 137] width 1383 height 44
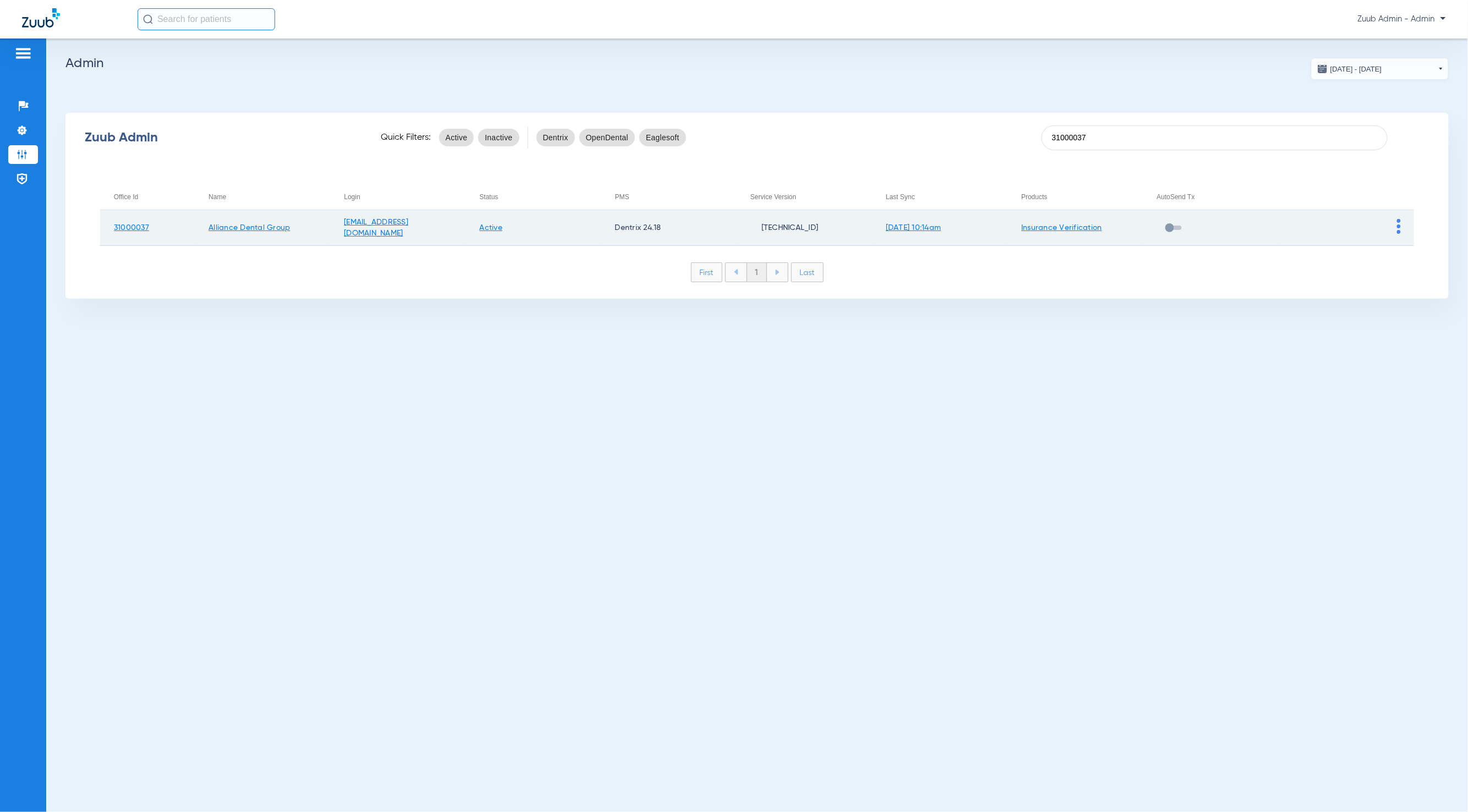
type input "31000037"
click at [1398, 233] on img at bounding box center [1399, 226] width 4 height 15
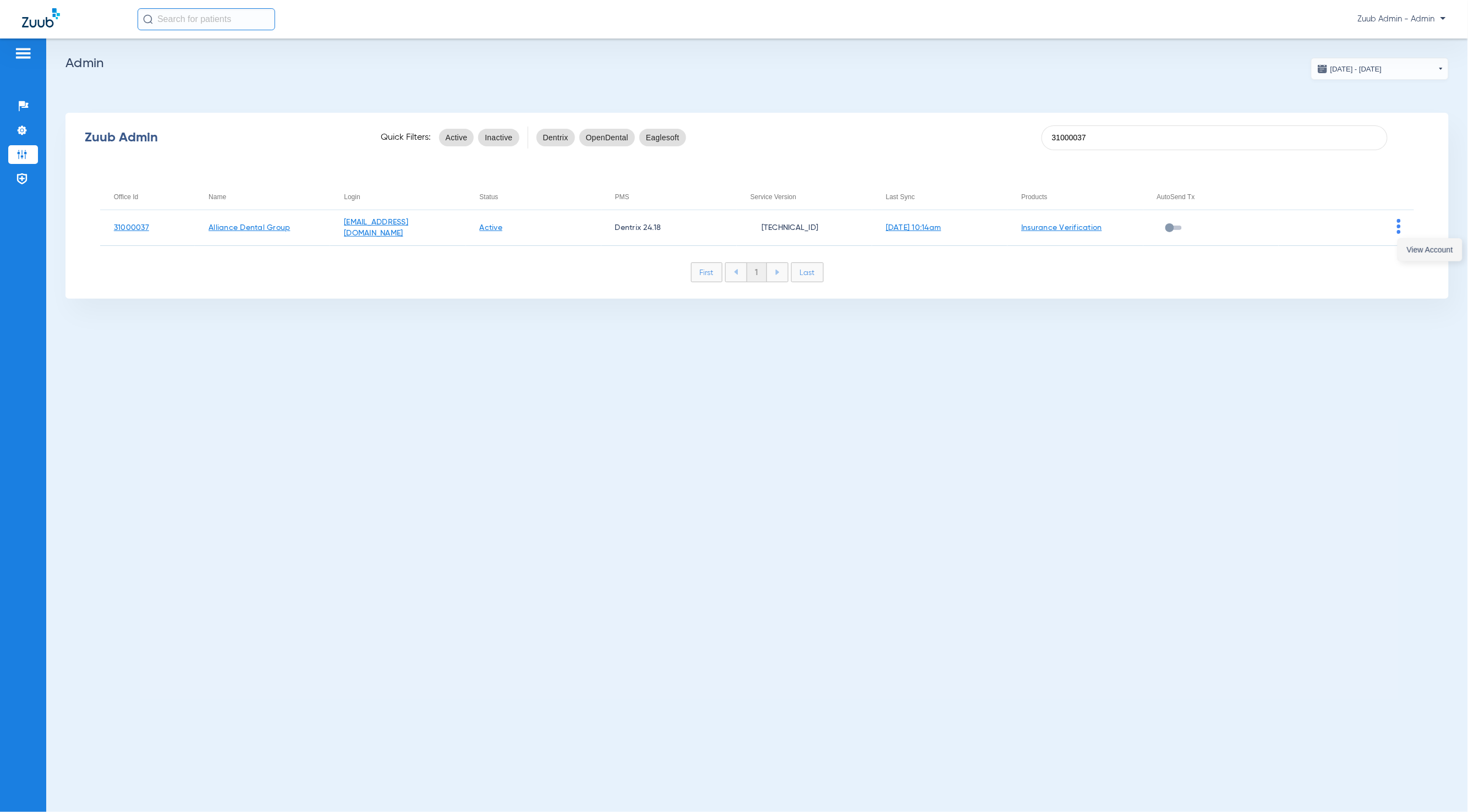
click at [1404, 252] on button "View Account" at bounding box center [1430, 249] width 64 height 22
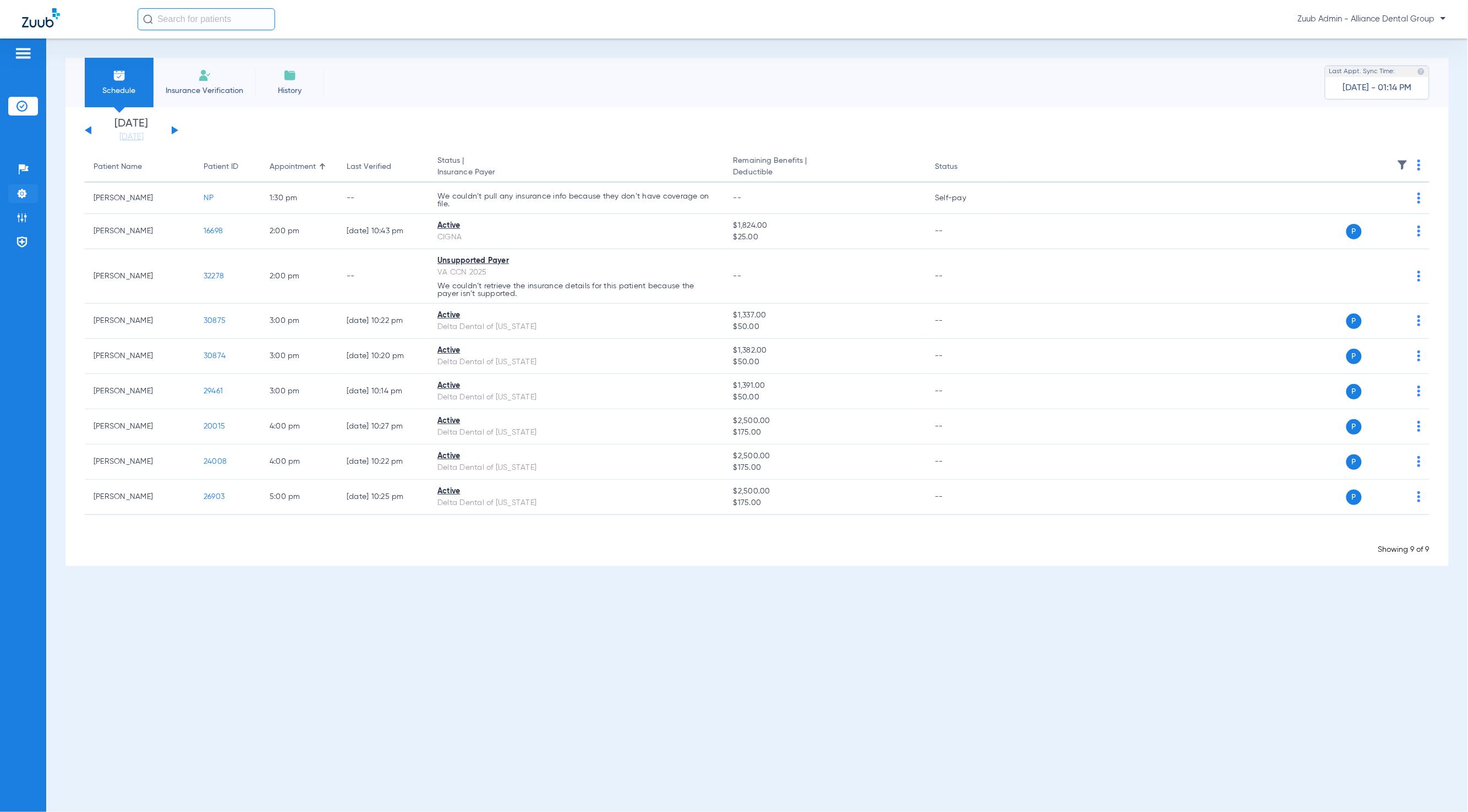
click at [25, 198] on img at bounding box center [22, 194] width 11 height 11
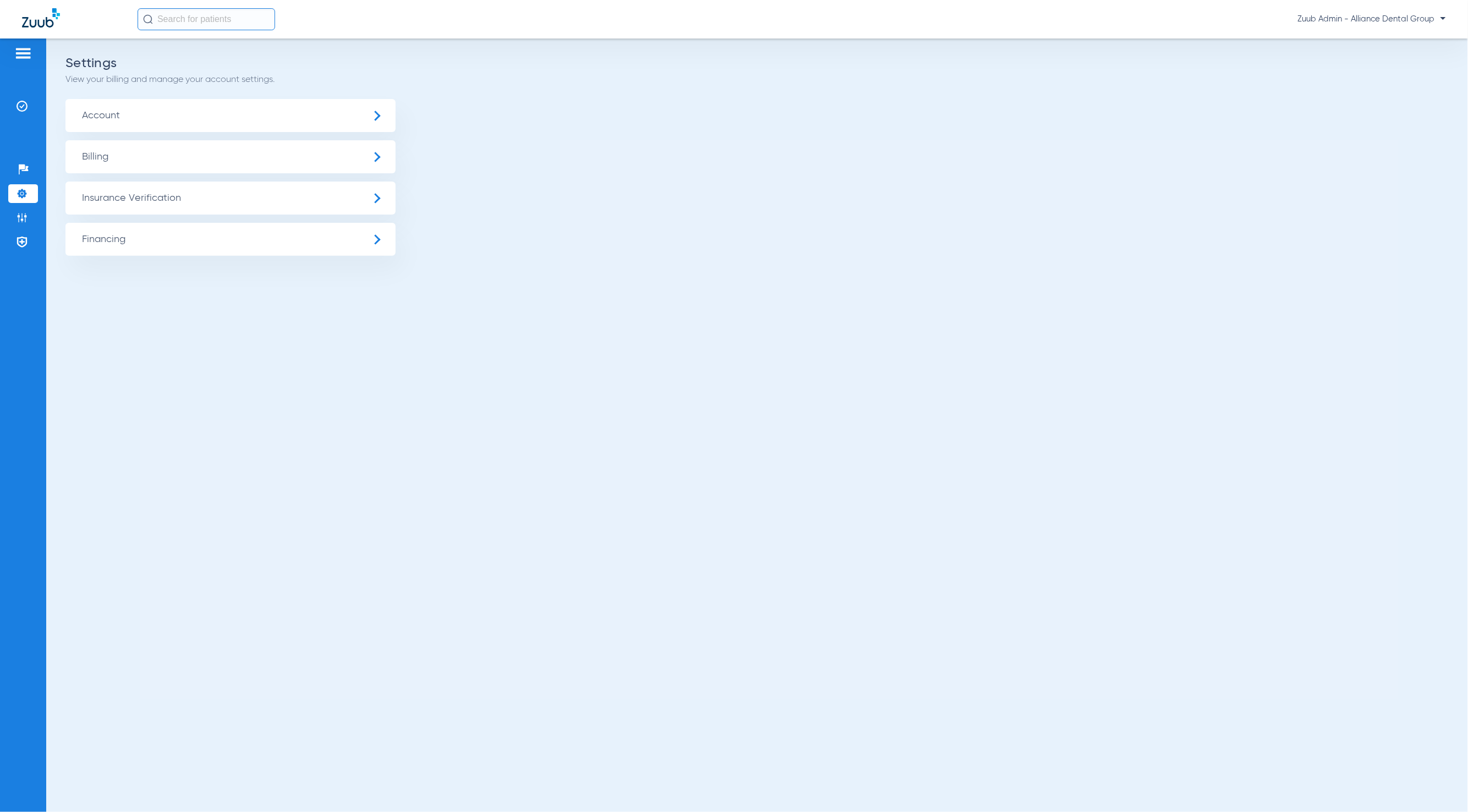
click at [120, 211] on span "Insurance Verification" at bounding box center [230, 198] width 330 height 33
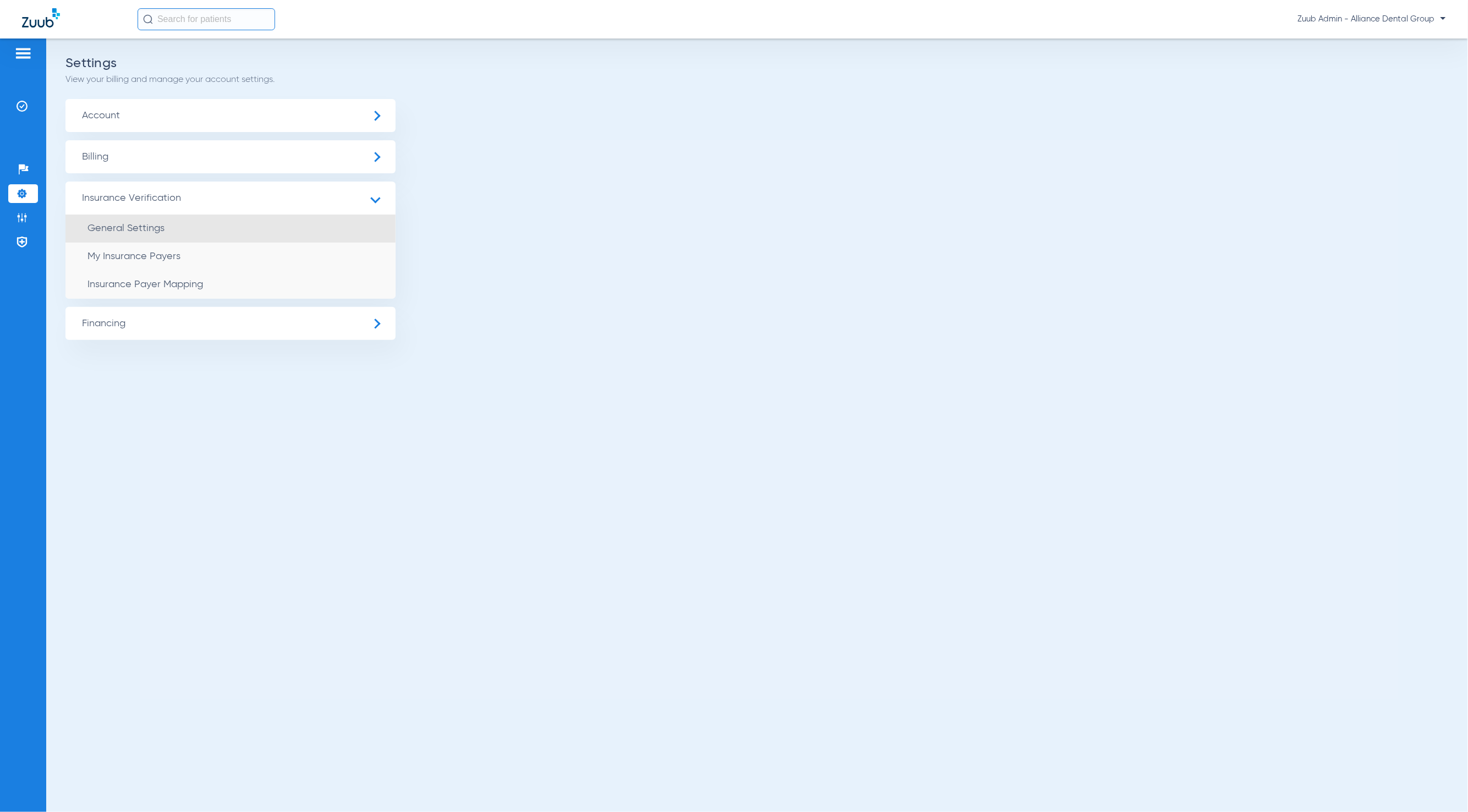
click at [205, 235] on li "General Settings" at bounding box center [230, 228] width 330 height 28
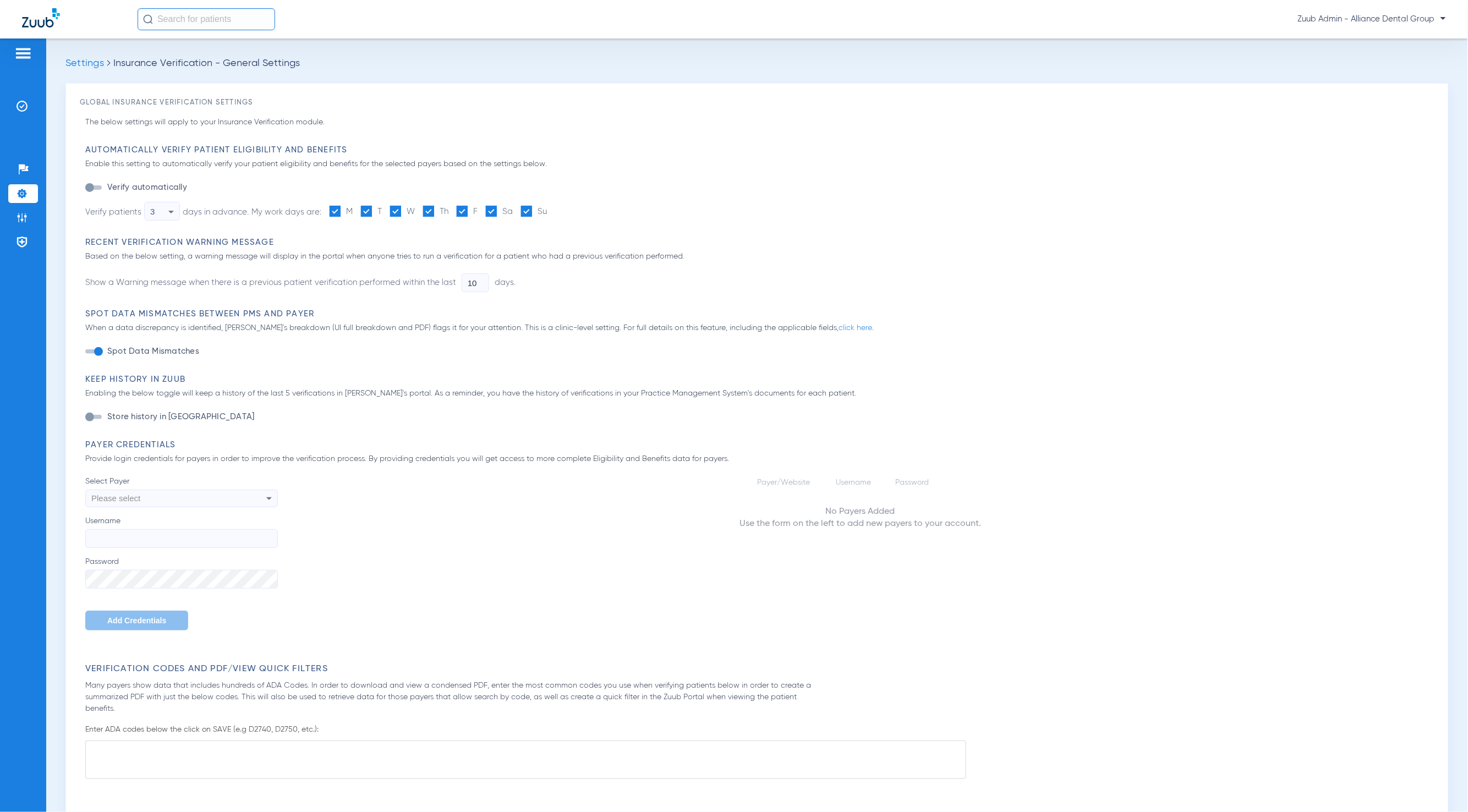
type input "1"
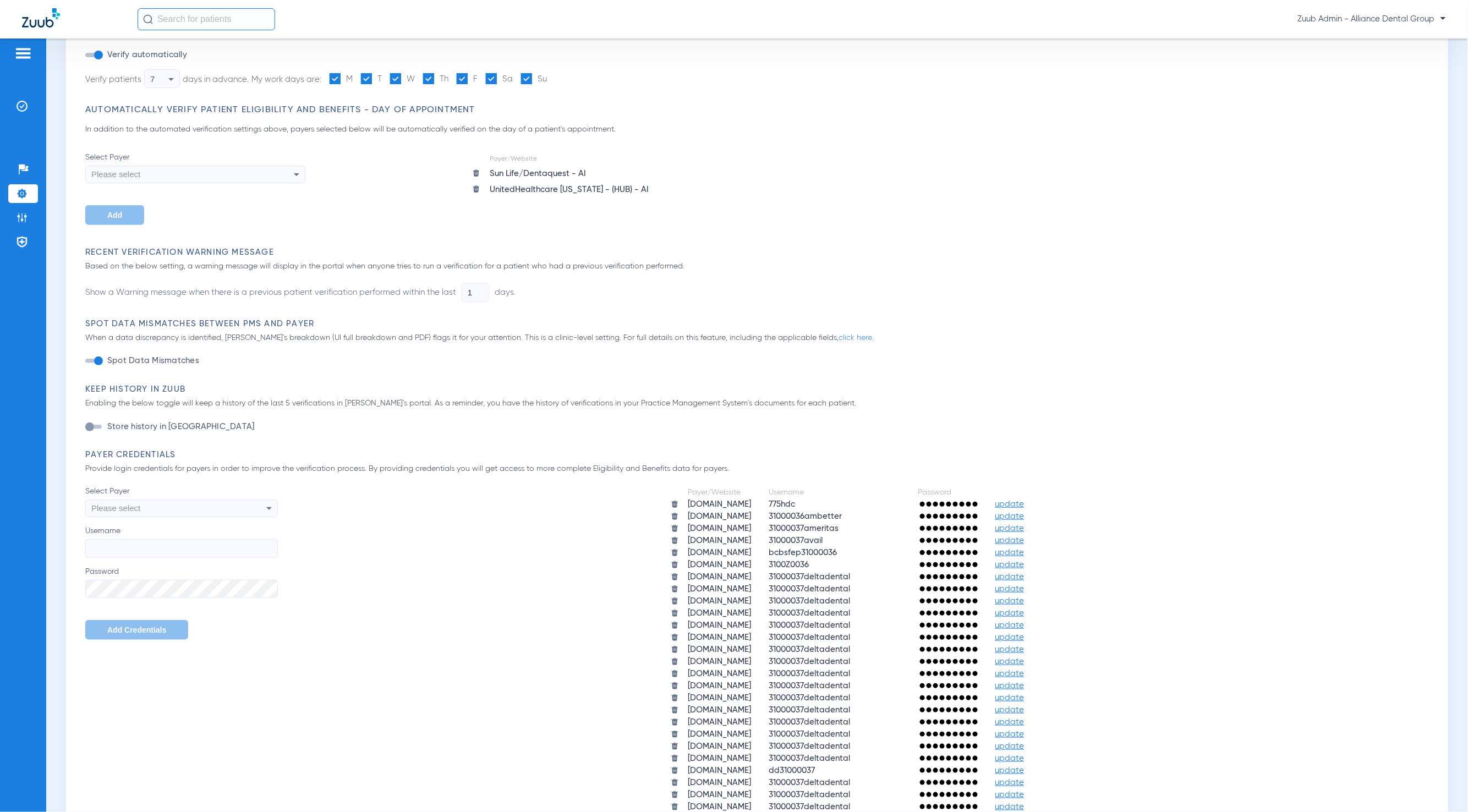
scroll to position [451, 0]
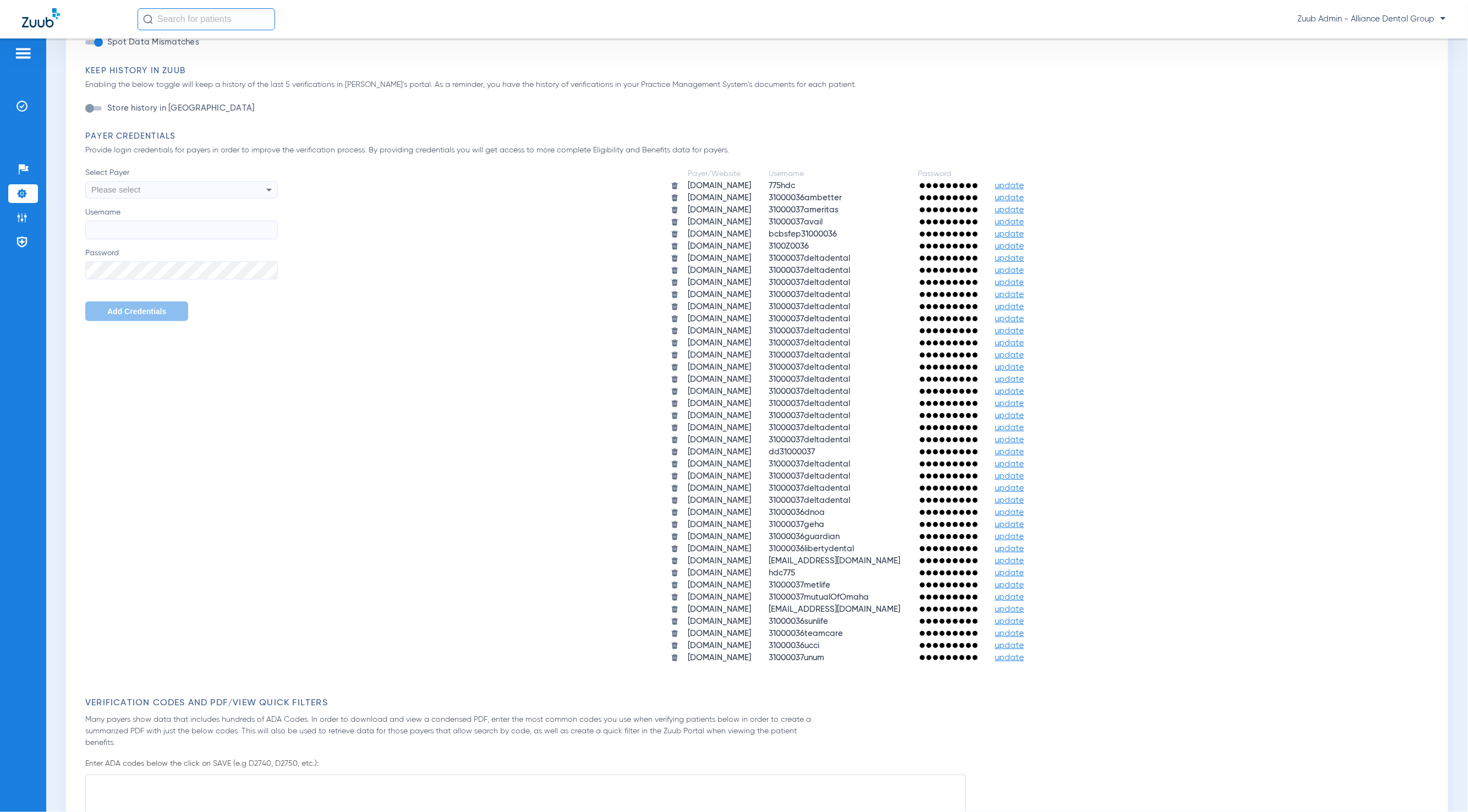
click at [1025, 593] on span "update" at bounding box center [1010, 596] width 29 height 8
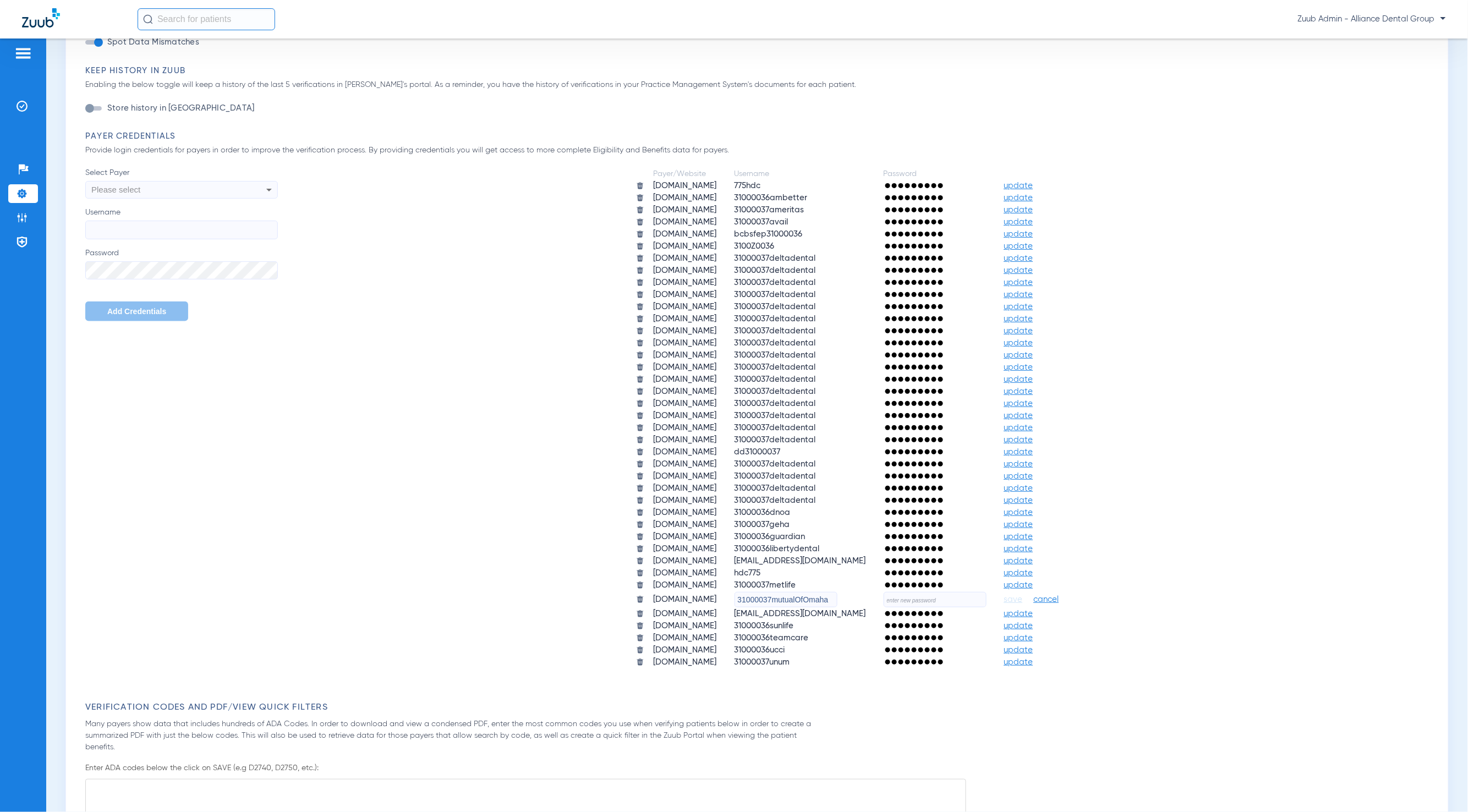
click at [968, 592] on input "text" at bounding box center [935, 600] width 103 height 16
paste input "HeartlandZuub2025!!"
type input "HeartlandZuub2025!!"
click at [1023, 595] on span "save" at bounding box center [1014, 600] width 19 height 10
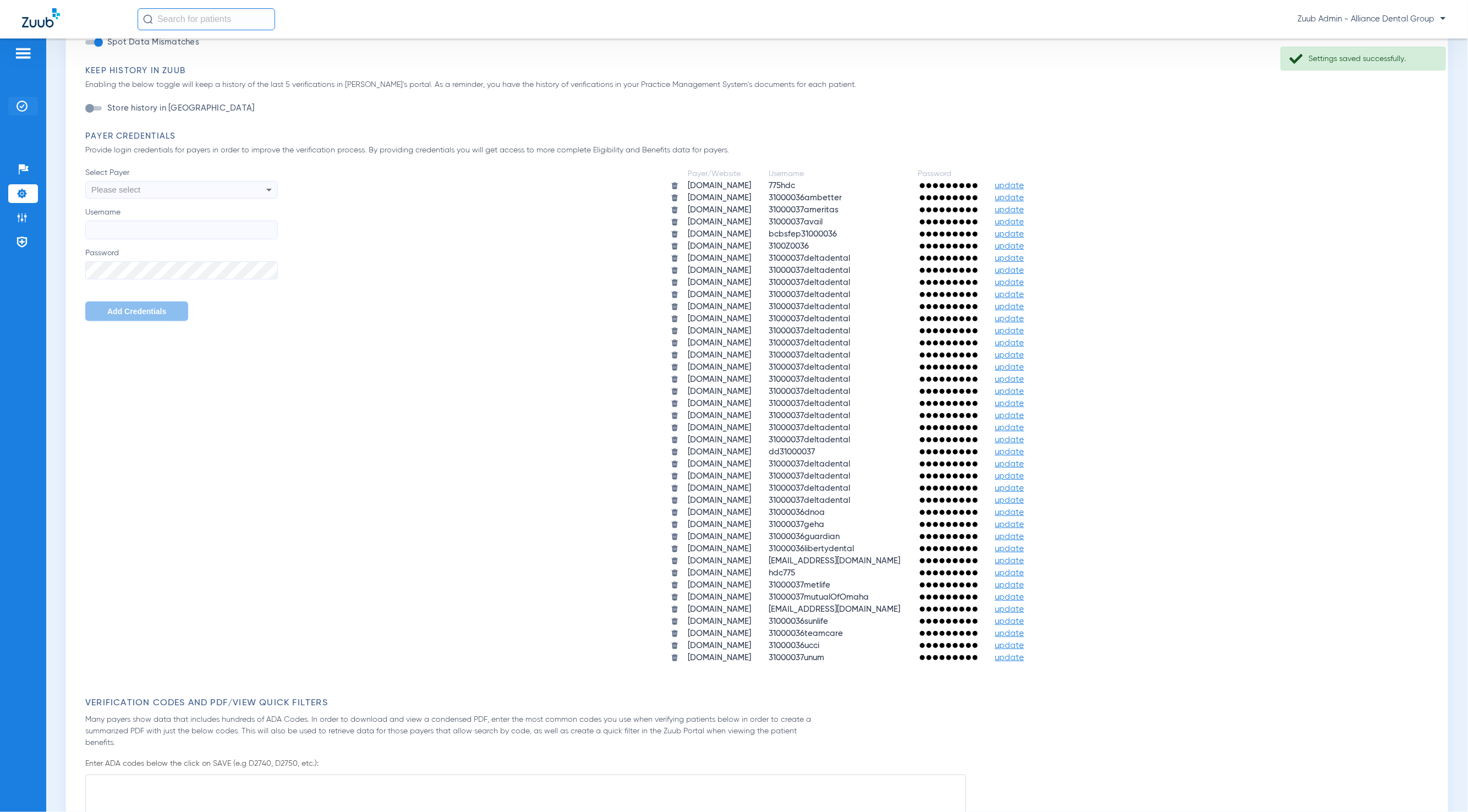
click at [22, 99] on li "Insurance Verification" at bounding box center [23, 106] width 30 height 19
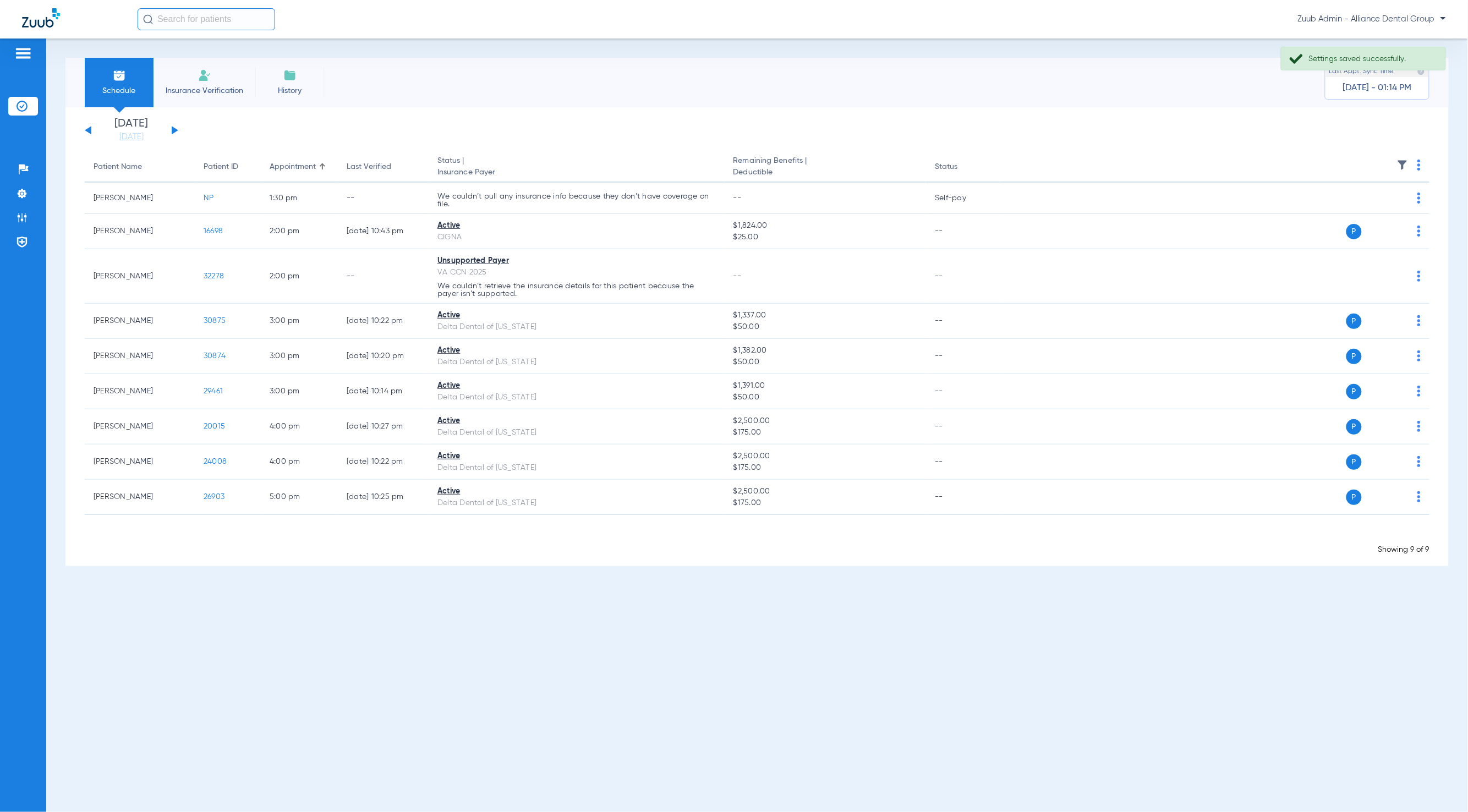
click at [171, 130] on div "[DATE] [DATE] [DATE] [DATE] [DATE] [DATE] [DATE] [DATE] [DATE] [DATE] [DATE] [D…" at bounding box center [131, 130] width 94 height 24
click at [173, 130] on button at bounding box center [175, 130] width 7 height 8
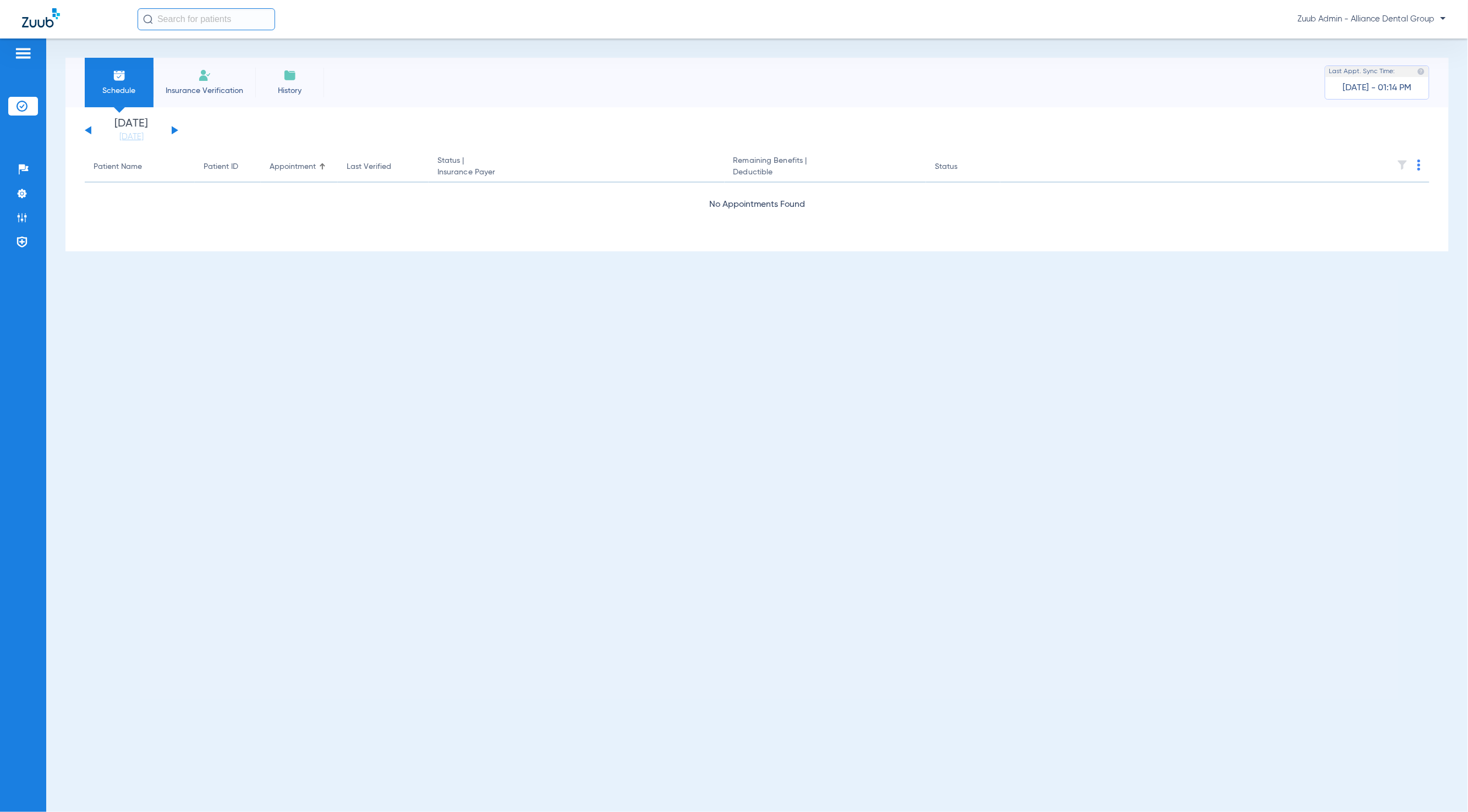
click at [173, 130] on button at bounding box center [175, 130] width 7 height 8
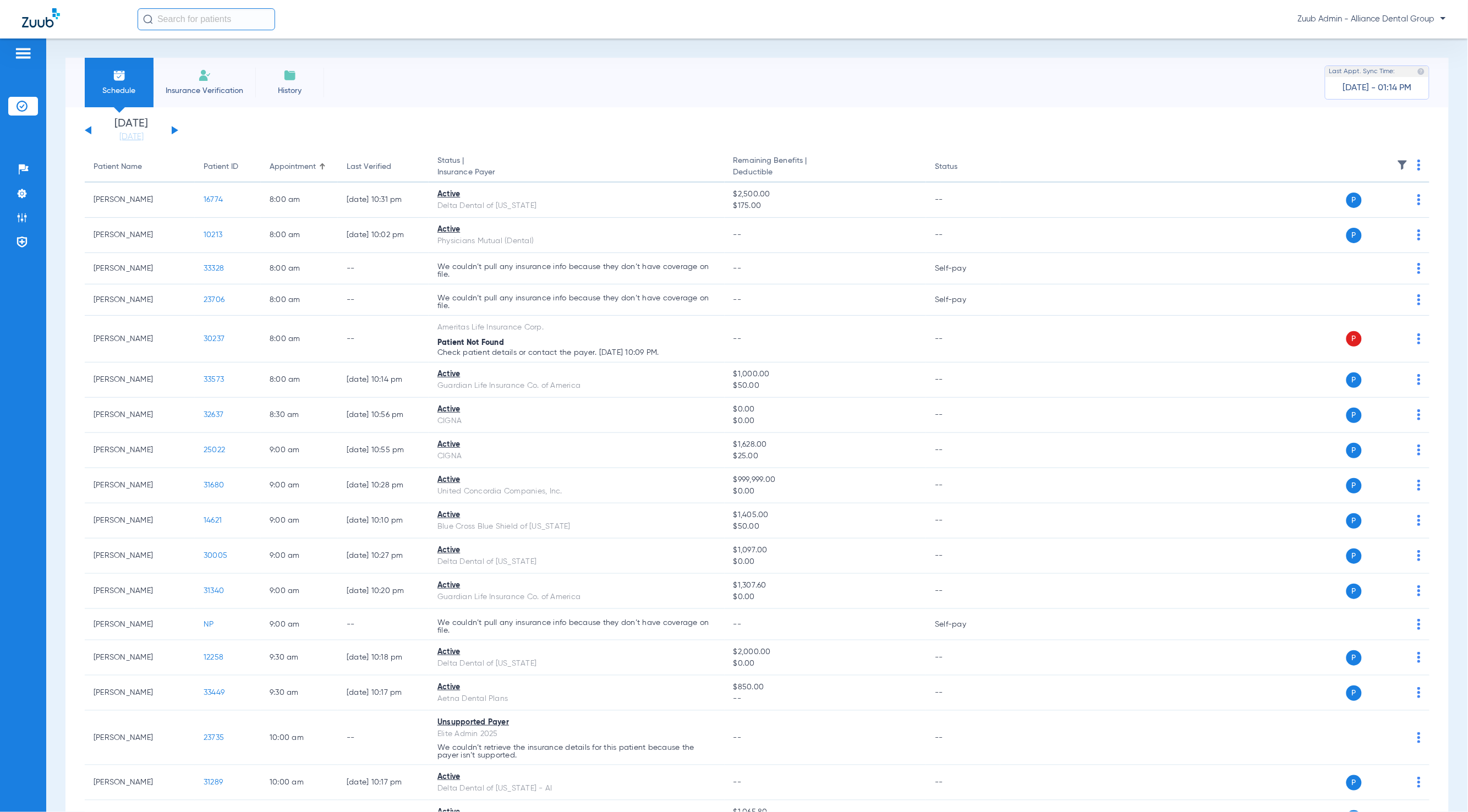
click at [173, 131] on button at bounding box center [175, 130] width 7 height 8
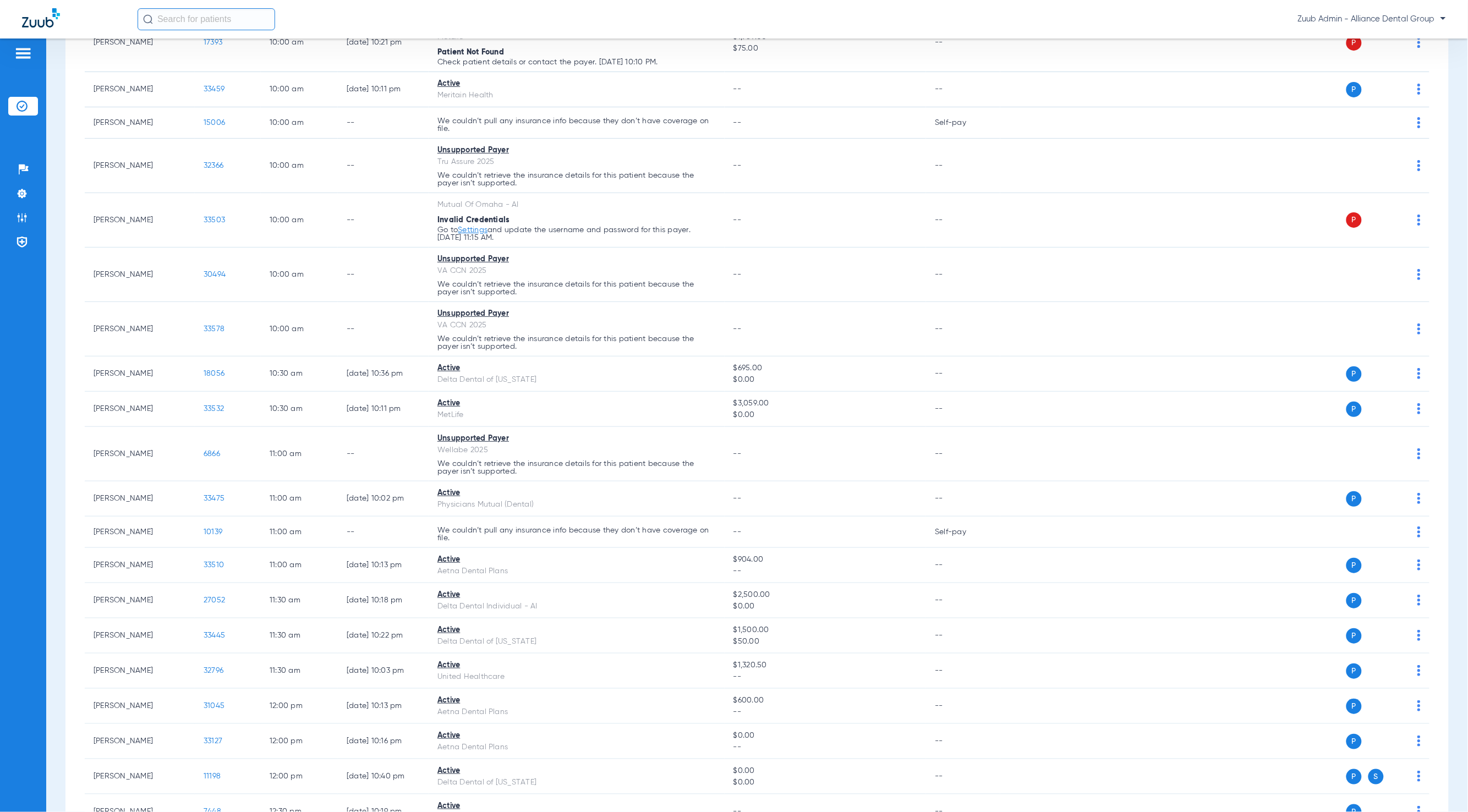
scroll to position [641, 0]
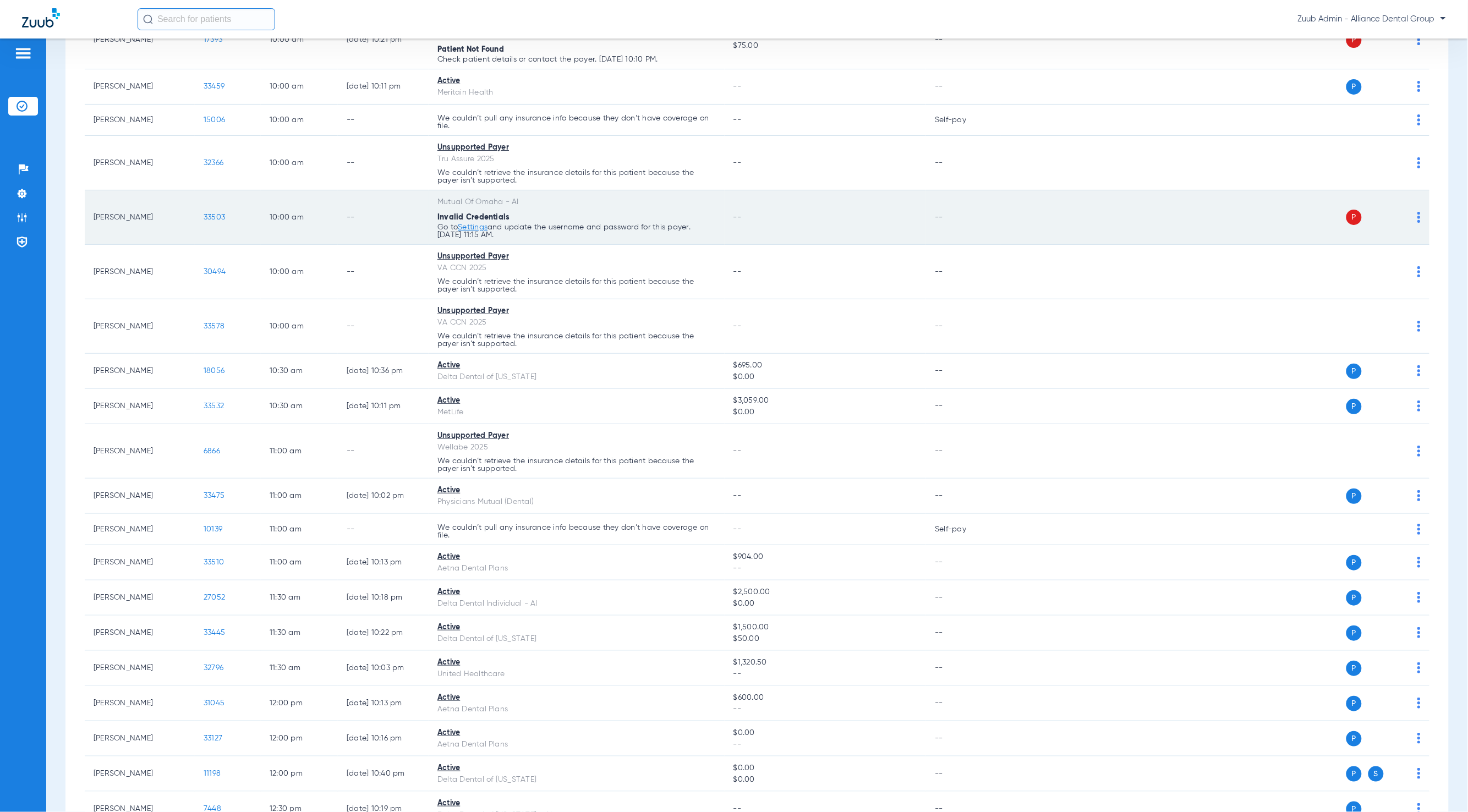
click at [1418, 223] on img at bounding box center [1419, 217] width 3 height 11
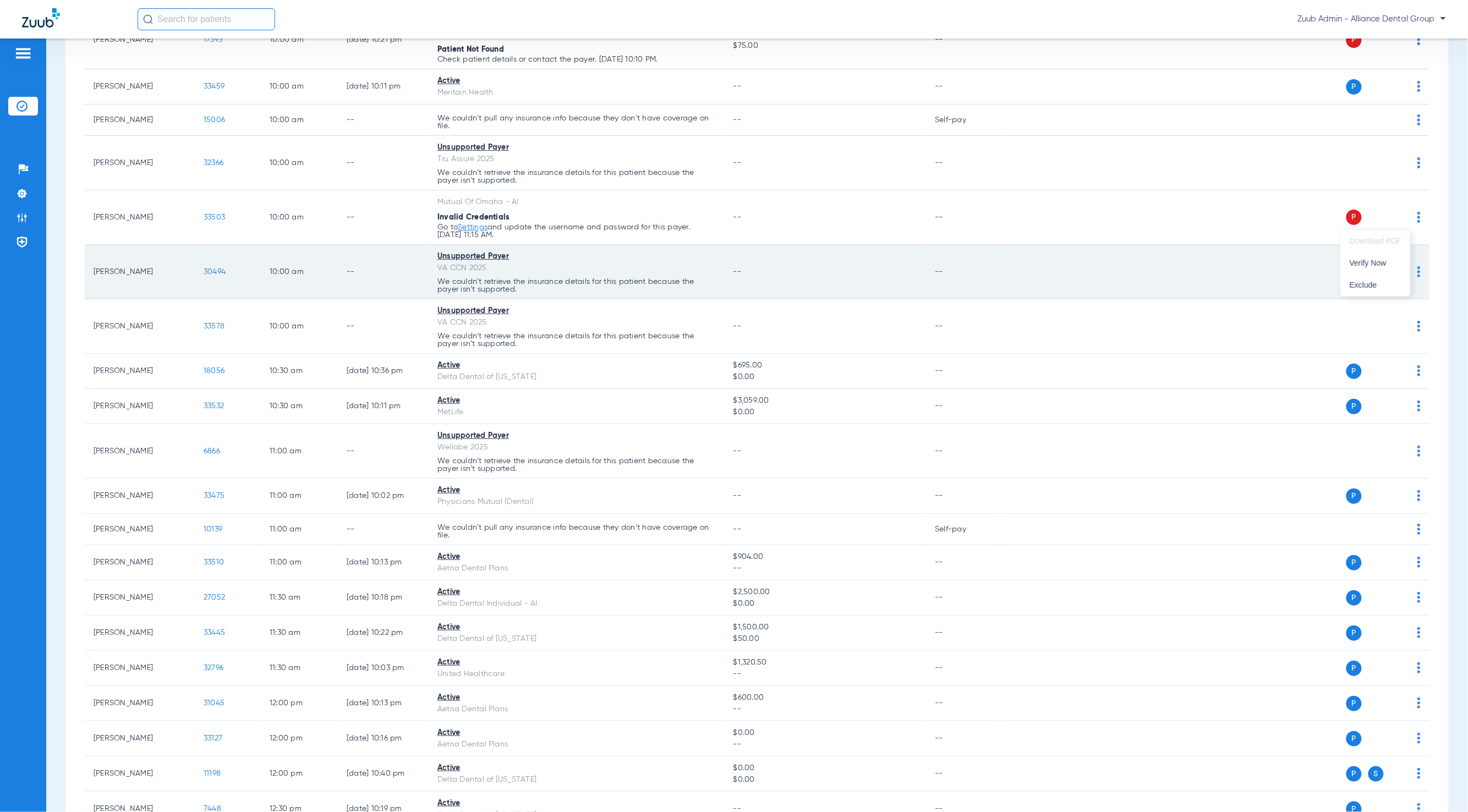
click at [1402, 262] on button "Verify Now" at bounding box center [1376, 263] width 70 height 22
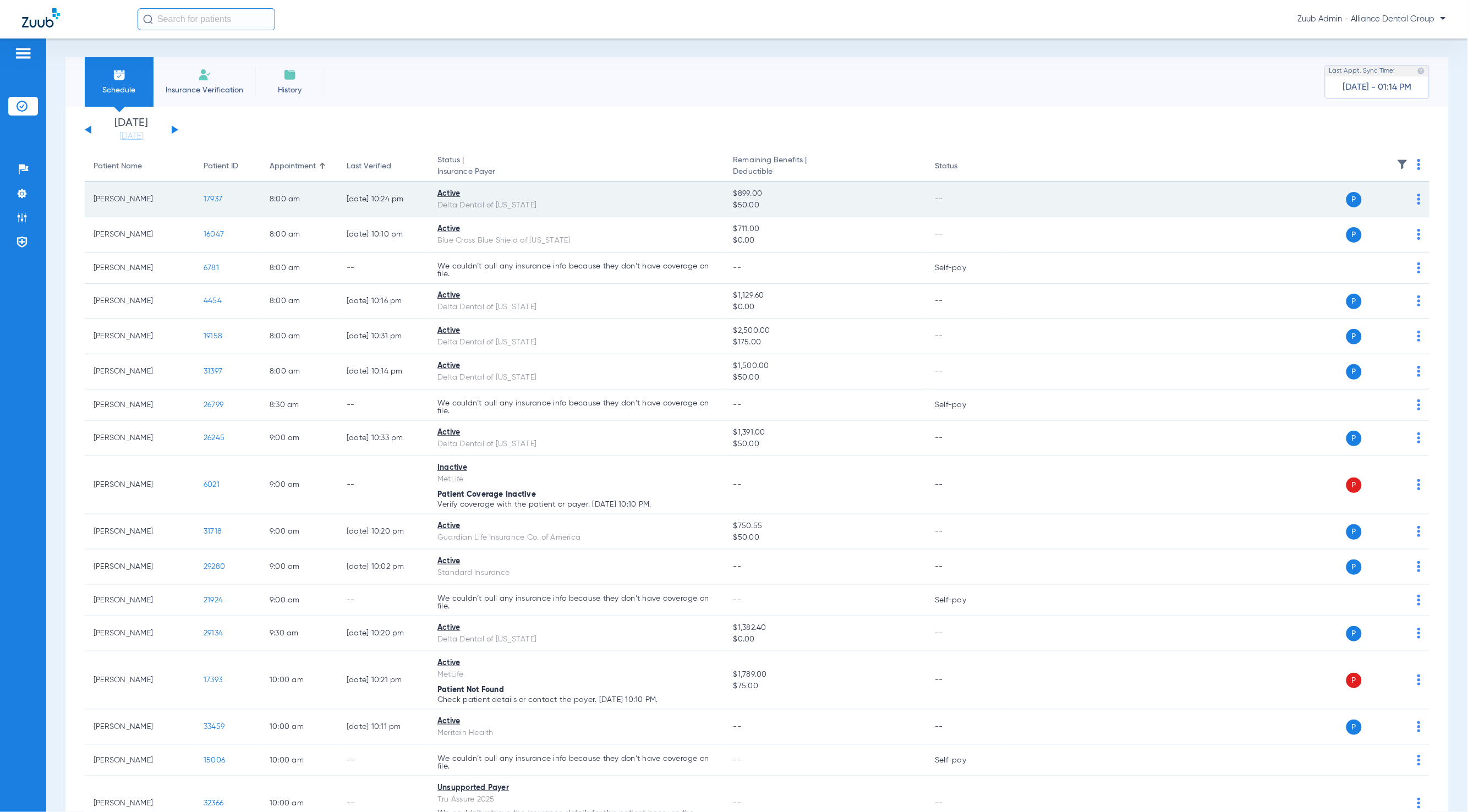
scroll to position [0, 0]
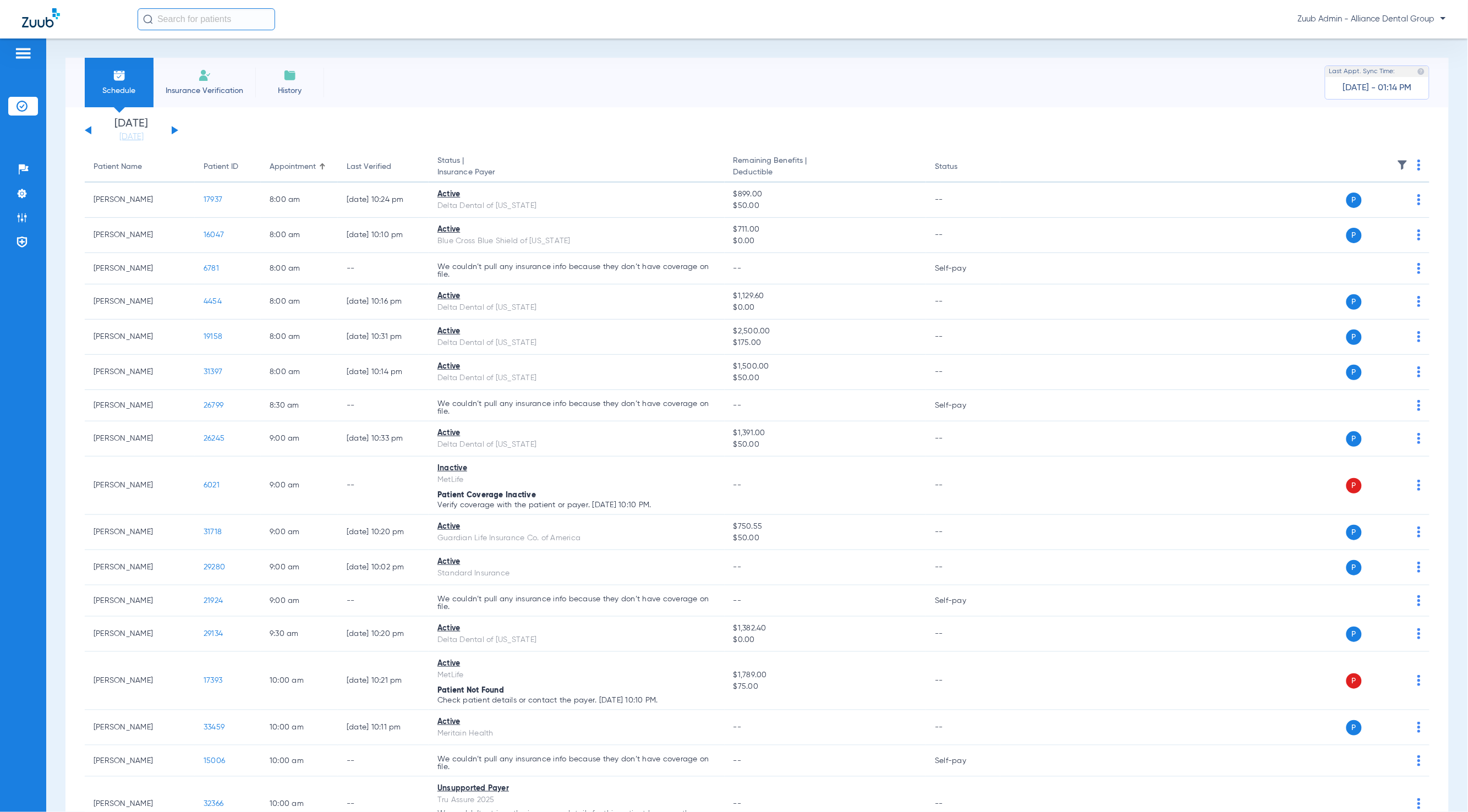
click at [1397, 164] on img at bounding box center [1403, 165] width 11 height 11
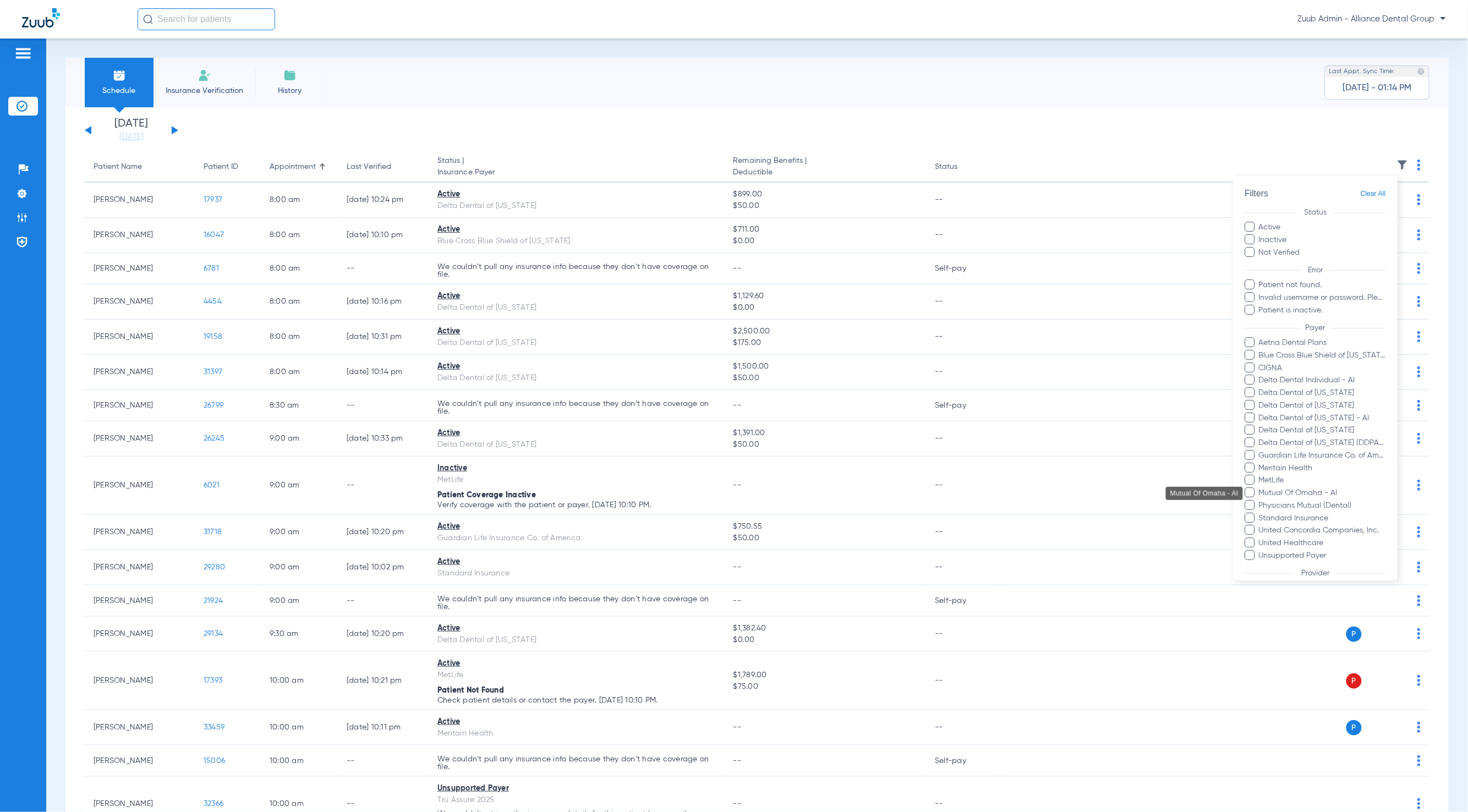
click at [1339, 489] on span "Mutual Of Omaha - AI" at bounding box center [1322, 493] width 127 height 12
click at [1260, 501] on input "Mutual Of Omaha - AI" at bounding box center [1260, 501] width 0 height 0
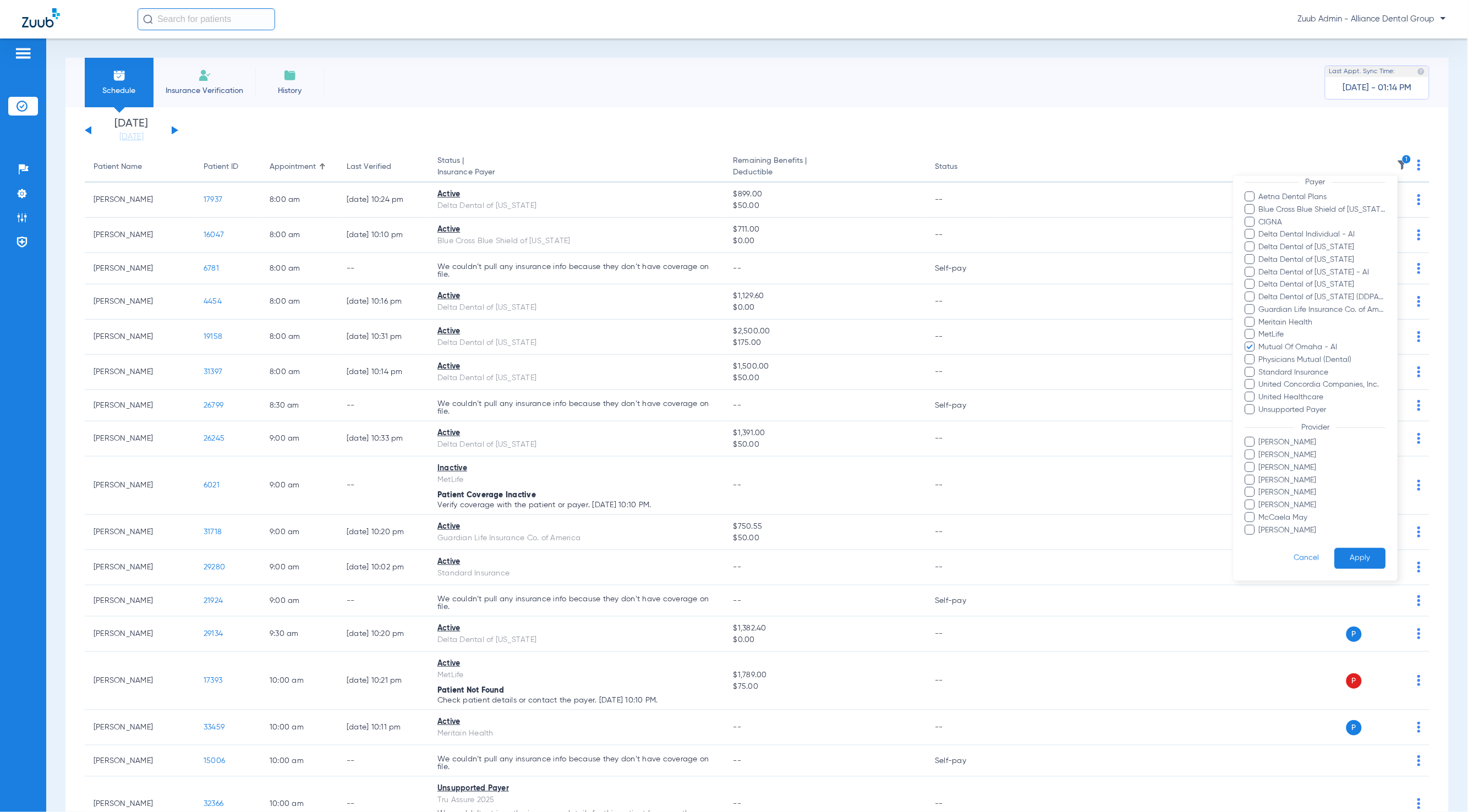
scroll to position [155, 0]
click at [1356, 548] on button "Apply" at bounding box center [1360, 559] width 51 height 22
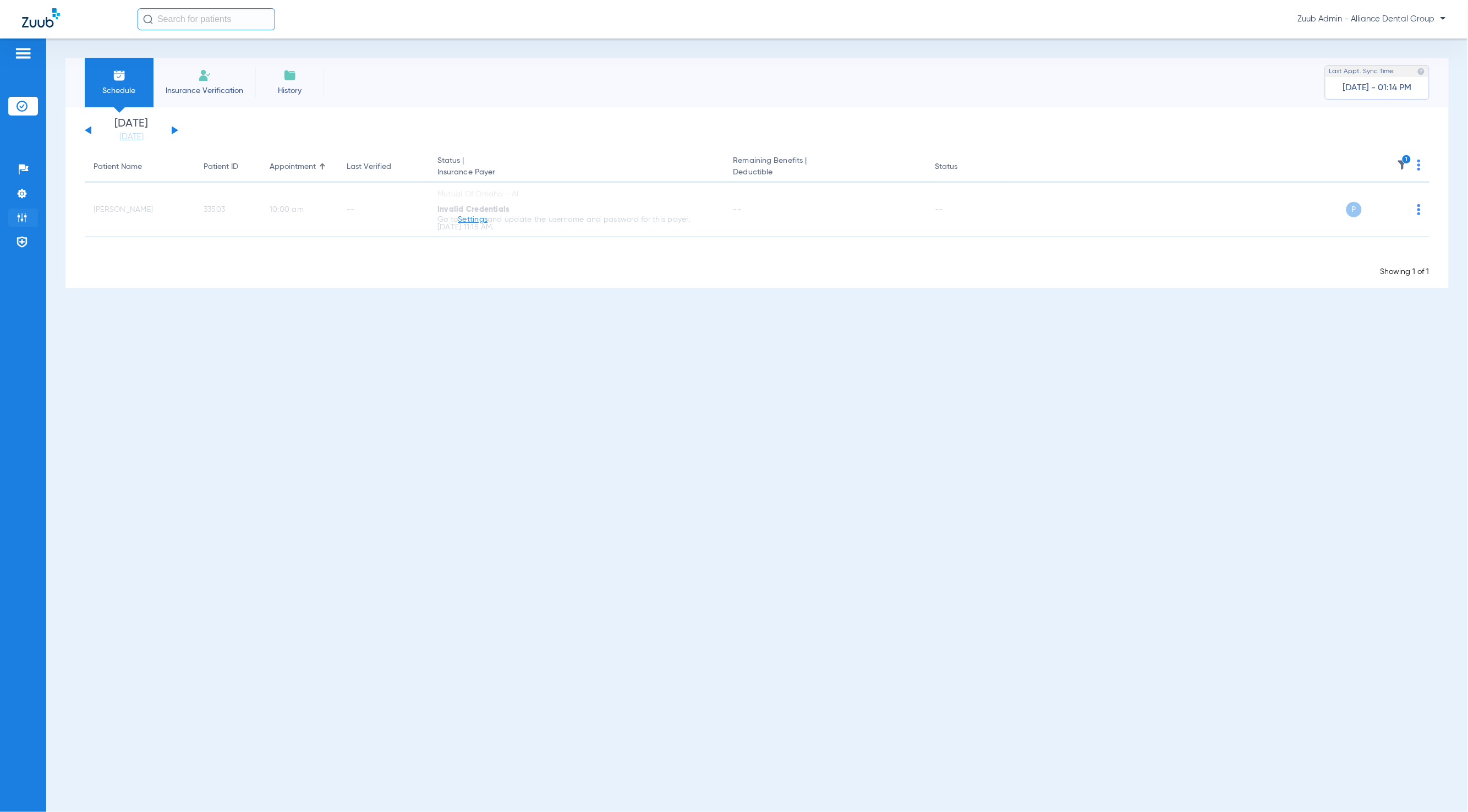
click at [22, 217] on img at bounding box center [22, 218] width 11 height 11
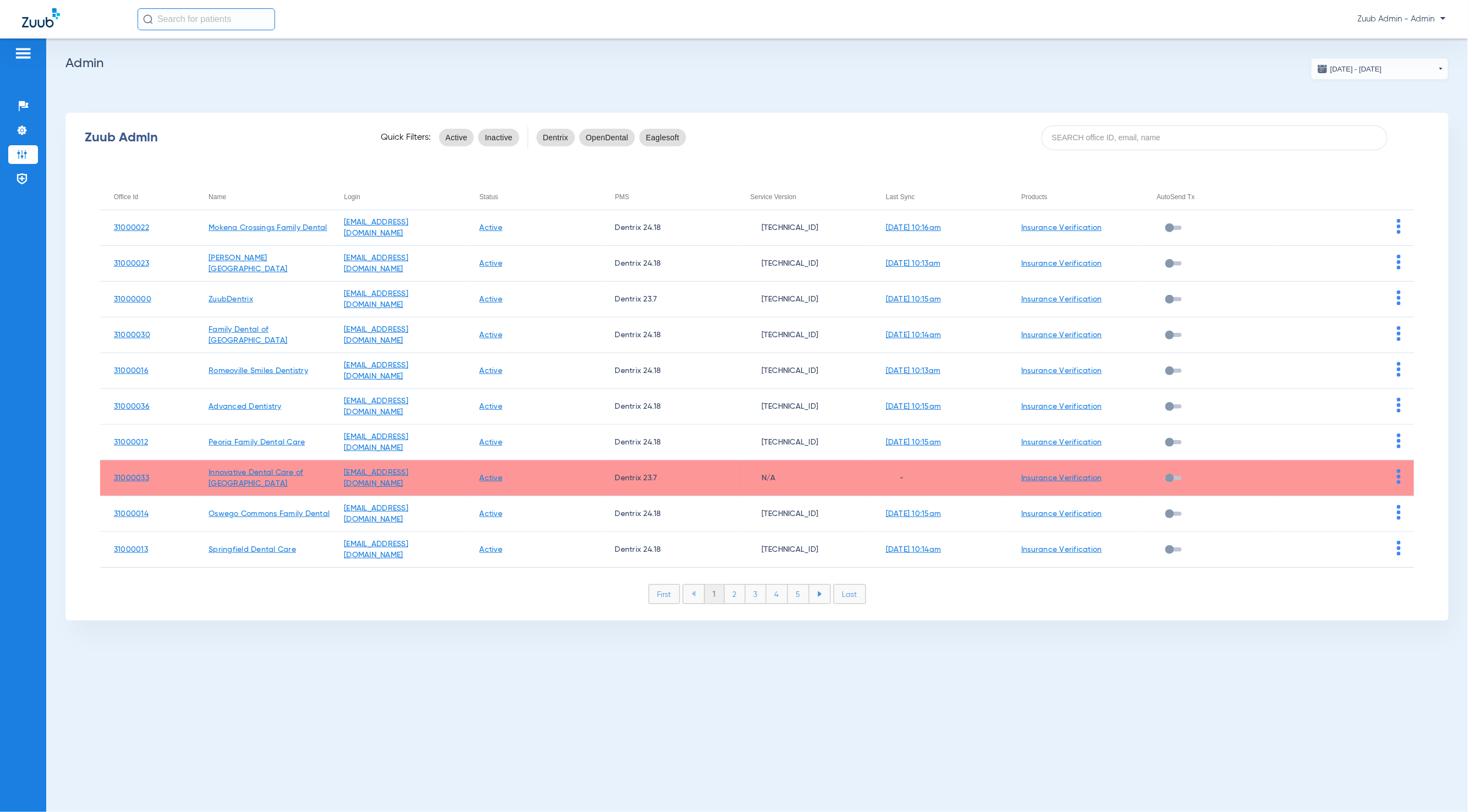
click at [1111, 124] on div "Zuub Admin Quick Filters: Active Inactive Dentrix OpenDental Eaglesoft" at bounding box center [757, 137] width 1383 height 44
click at [1115, 143] on input at bounding box center [1214, 138] width 346 height 25
paste input "31000036"
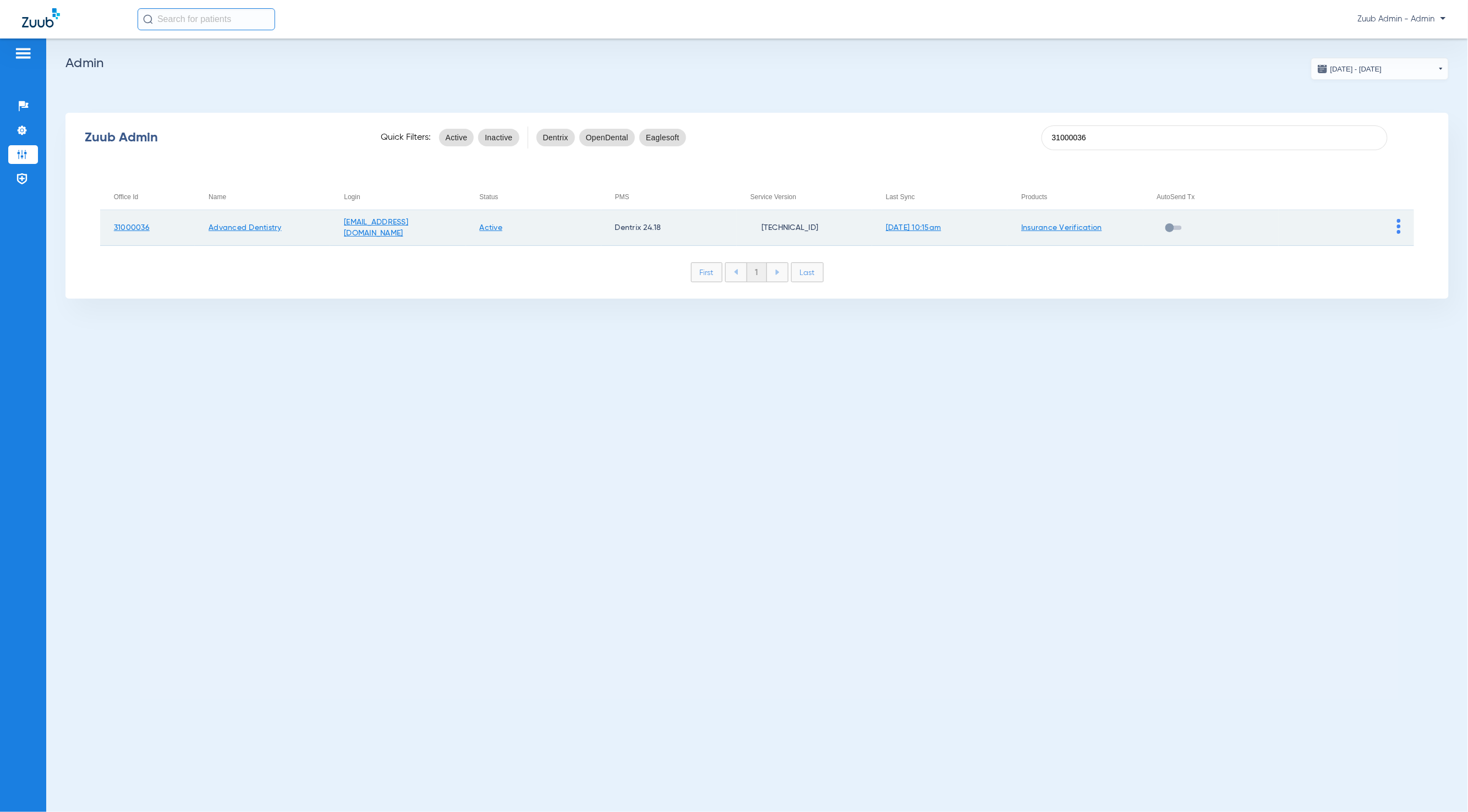
type input "31000036"
click at [1400, 229] on img at bounding box center [1399, 226] width 4 height 15
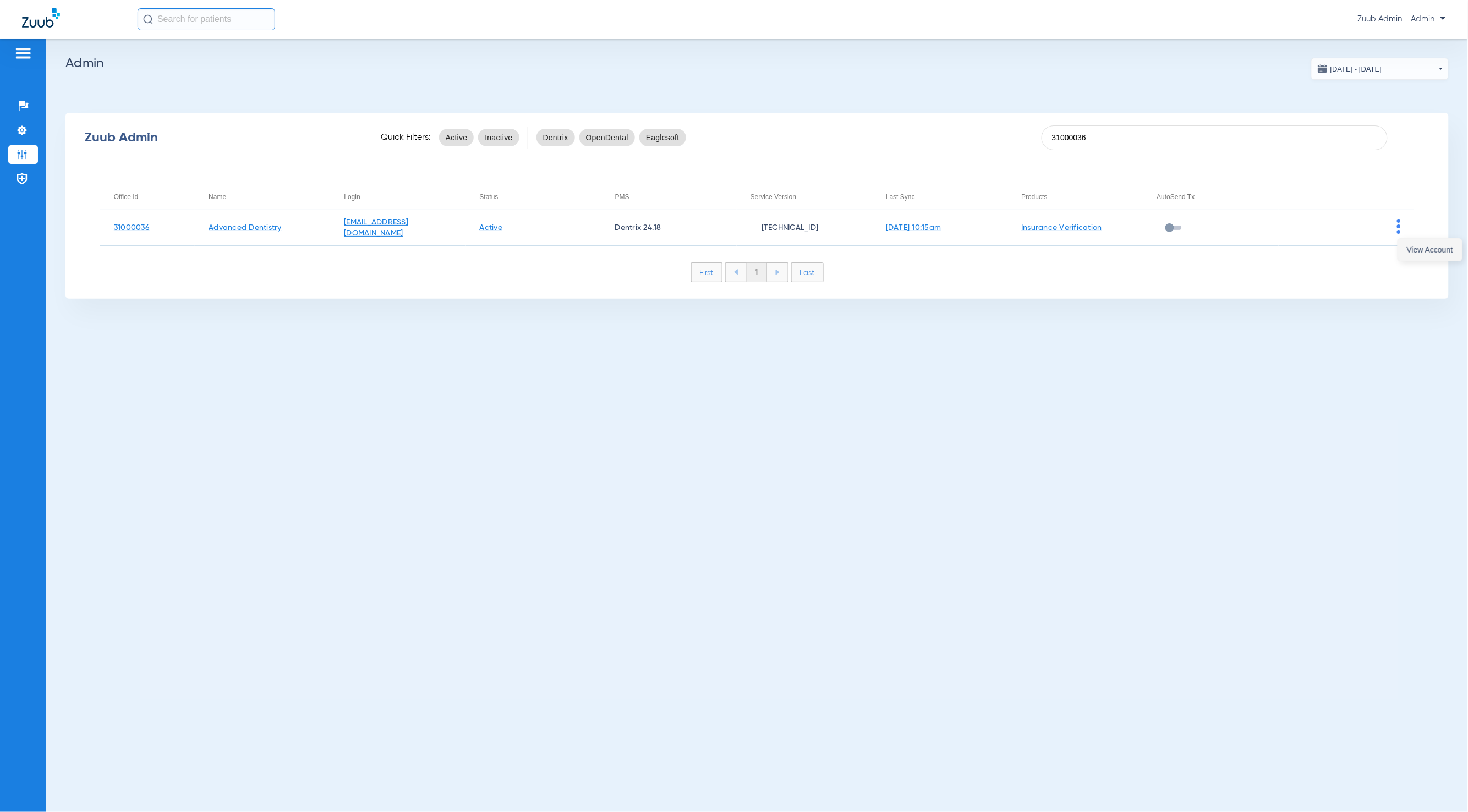
click at [1404, 249] on button "View Account" at bounding box center [1430, 249] width 64 height 22
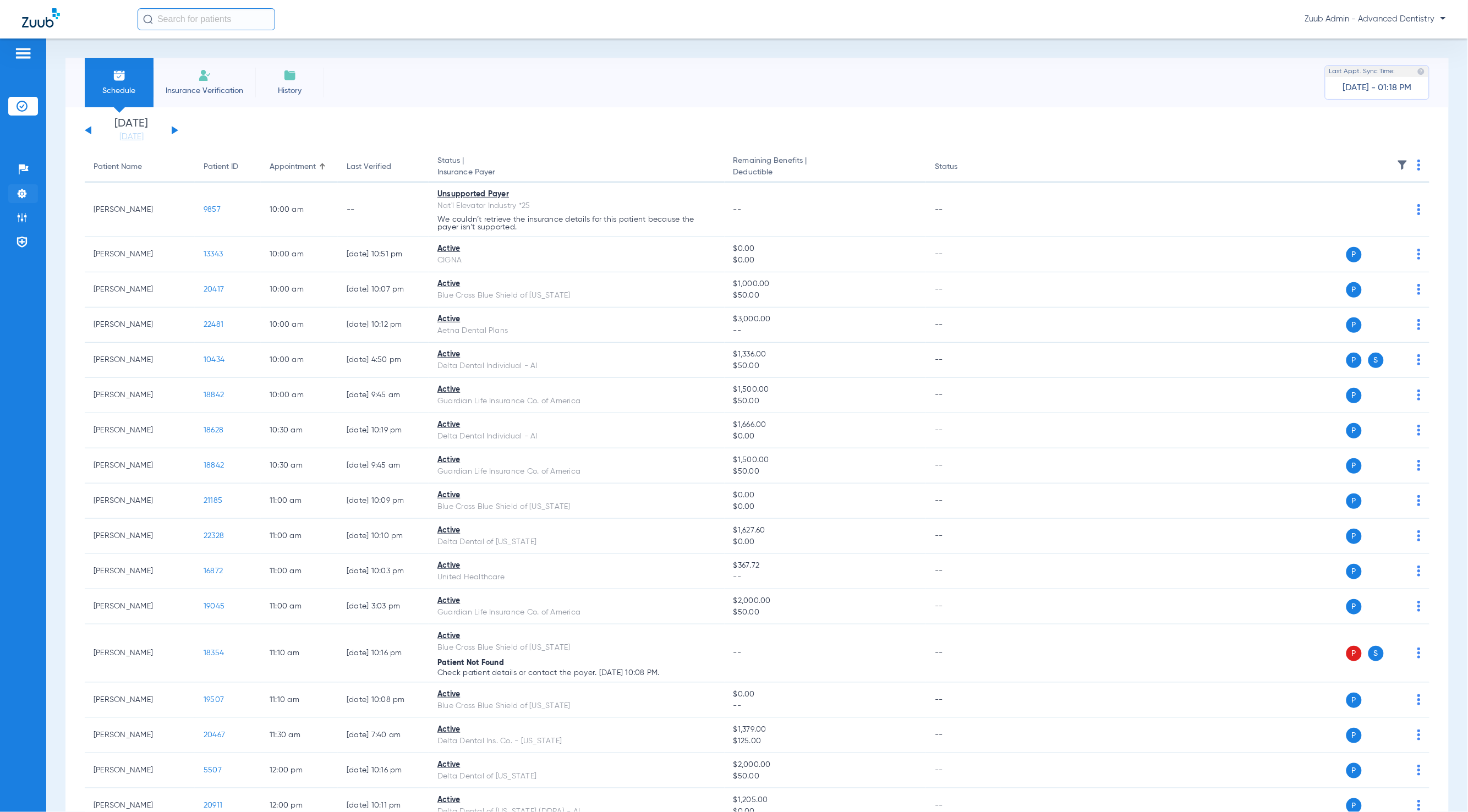
click at [22, 195] on img at bounding box center [22, 194] width 11 height 11
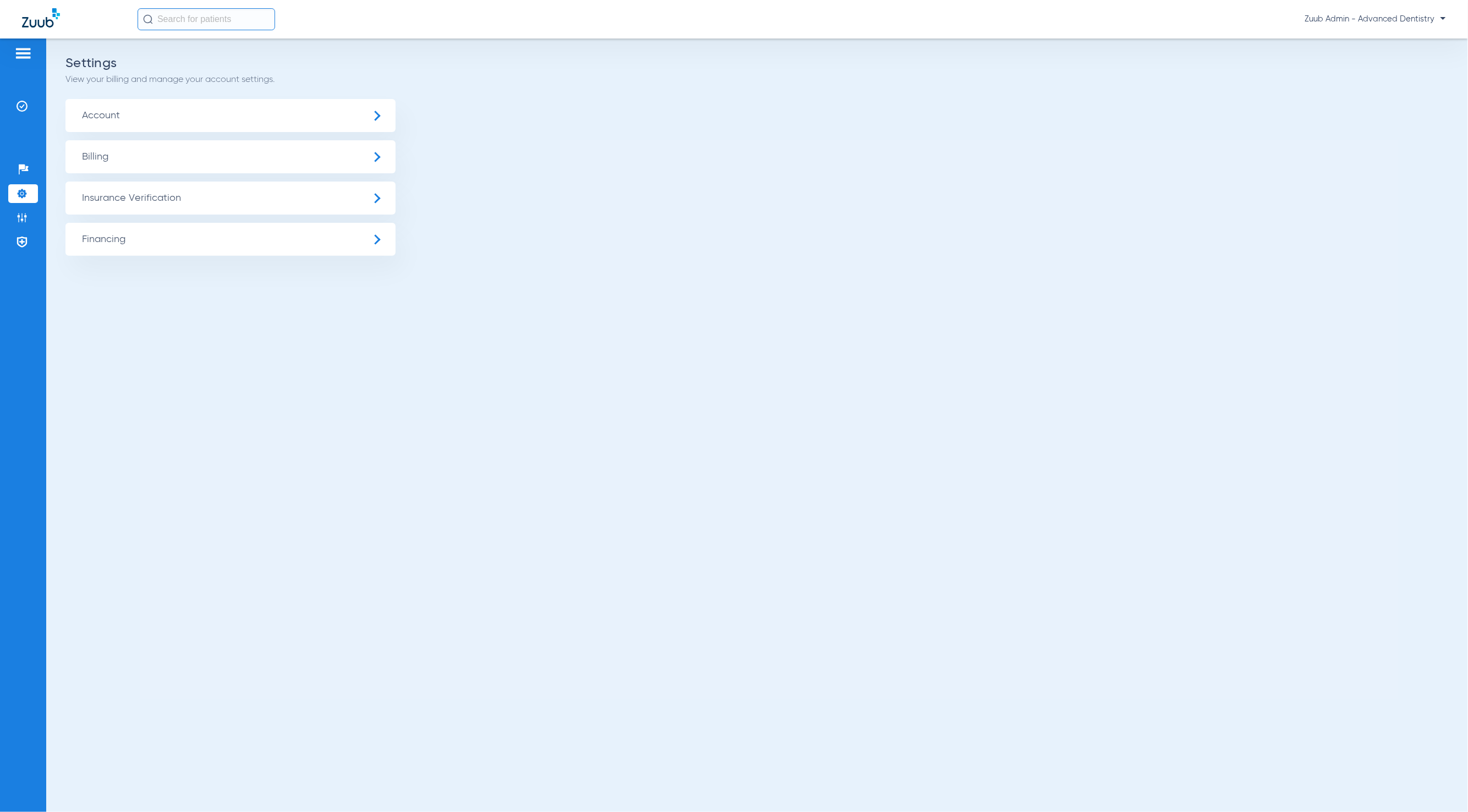
click at [319, 209] on span "Insurance Verification" at bounding box center [230, 198] width 330 height 33
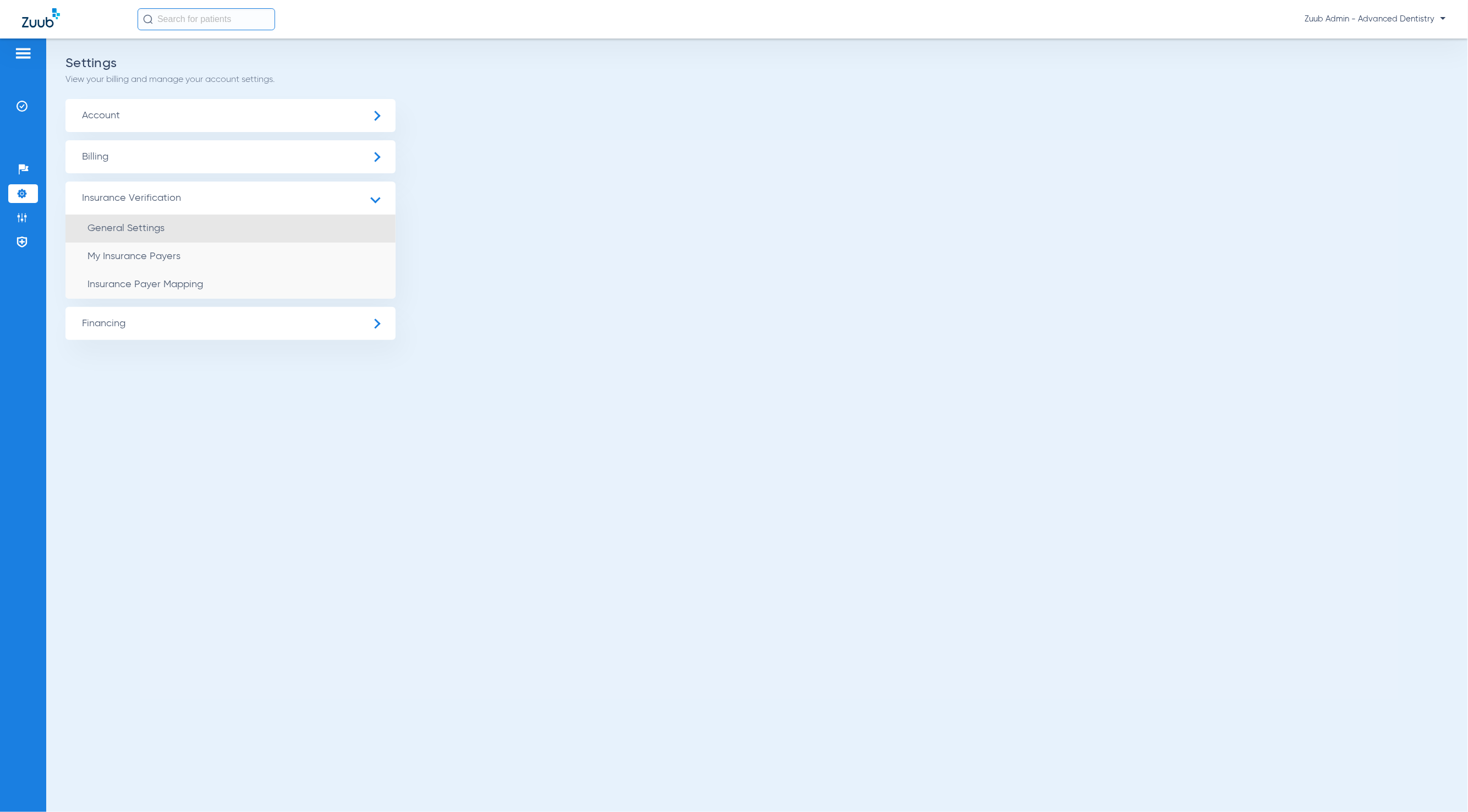
click at [281, 233] on li "General Settings" at bounding box center [230, 228] width 330 height 28
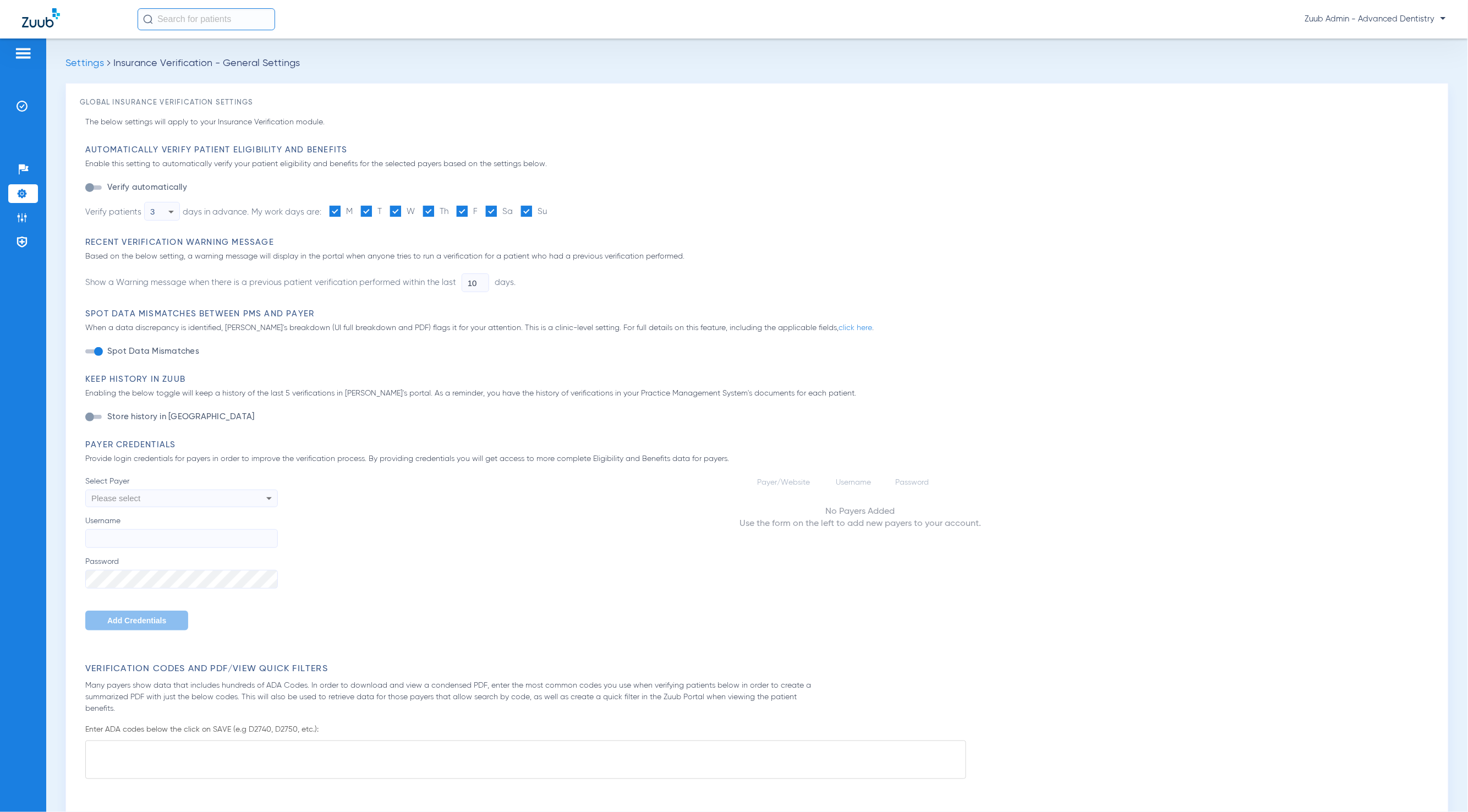
type input "1"
